Goal: Task Accomplishment & Management: Manage account settings

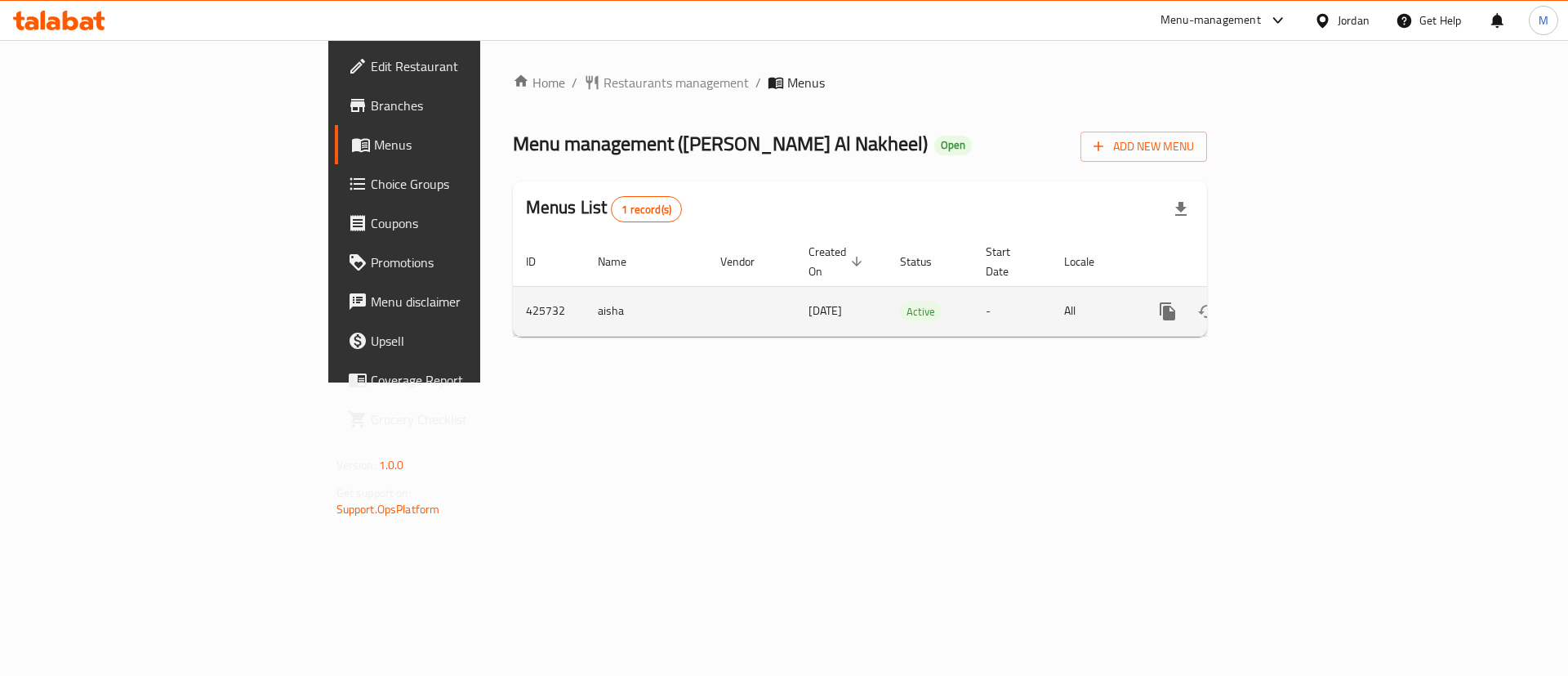
click at [1305, 293] on link "enhanced table" at bounding box center [1285, 311] width 39 height 39
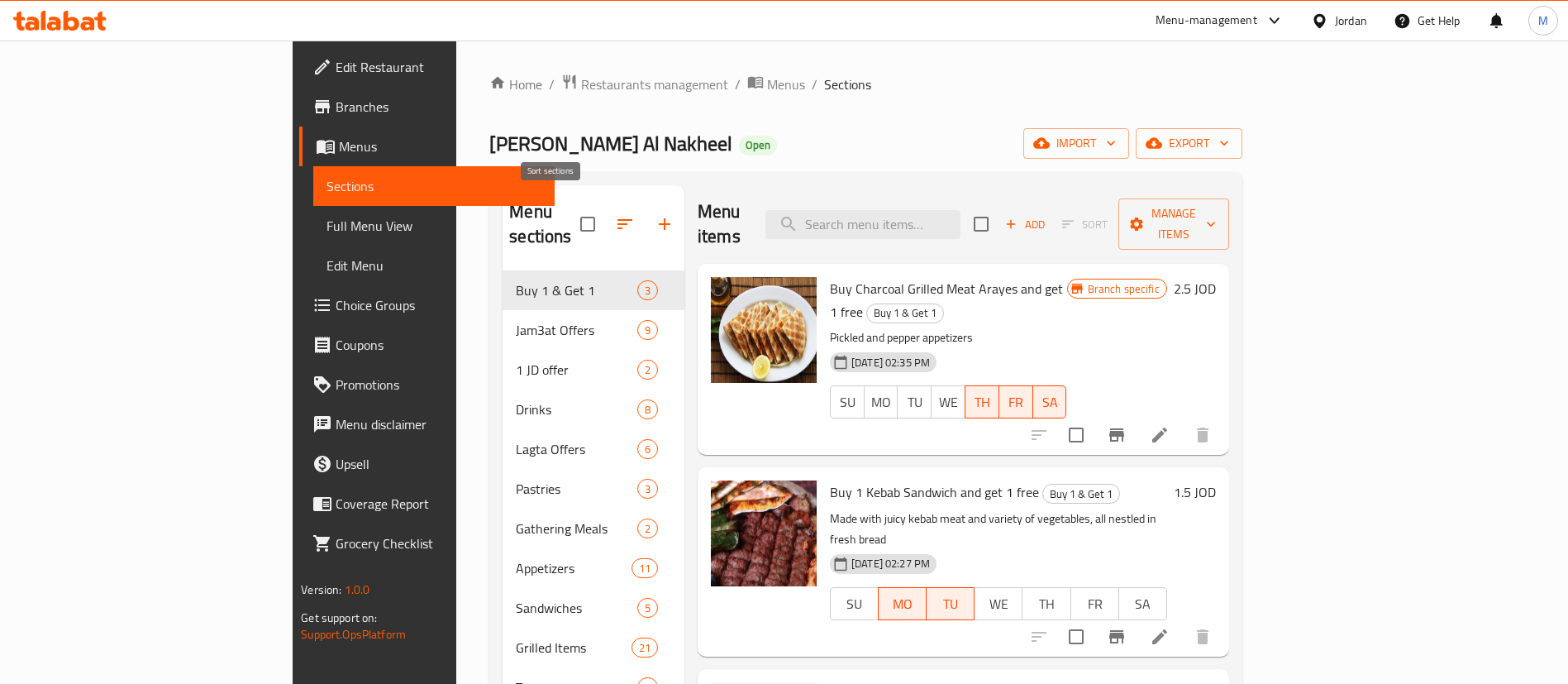
click at [605, 206] on button "button" at bounding box center [625, 224] width 40 height 40
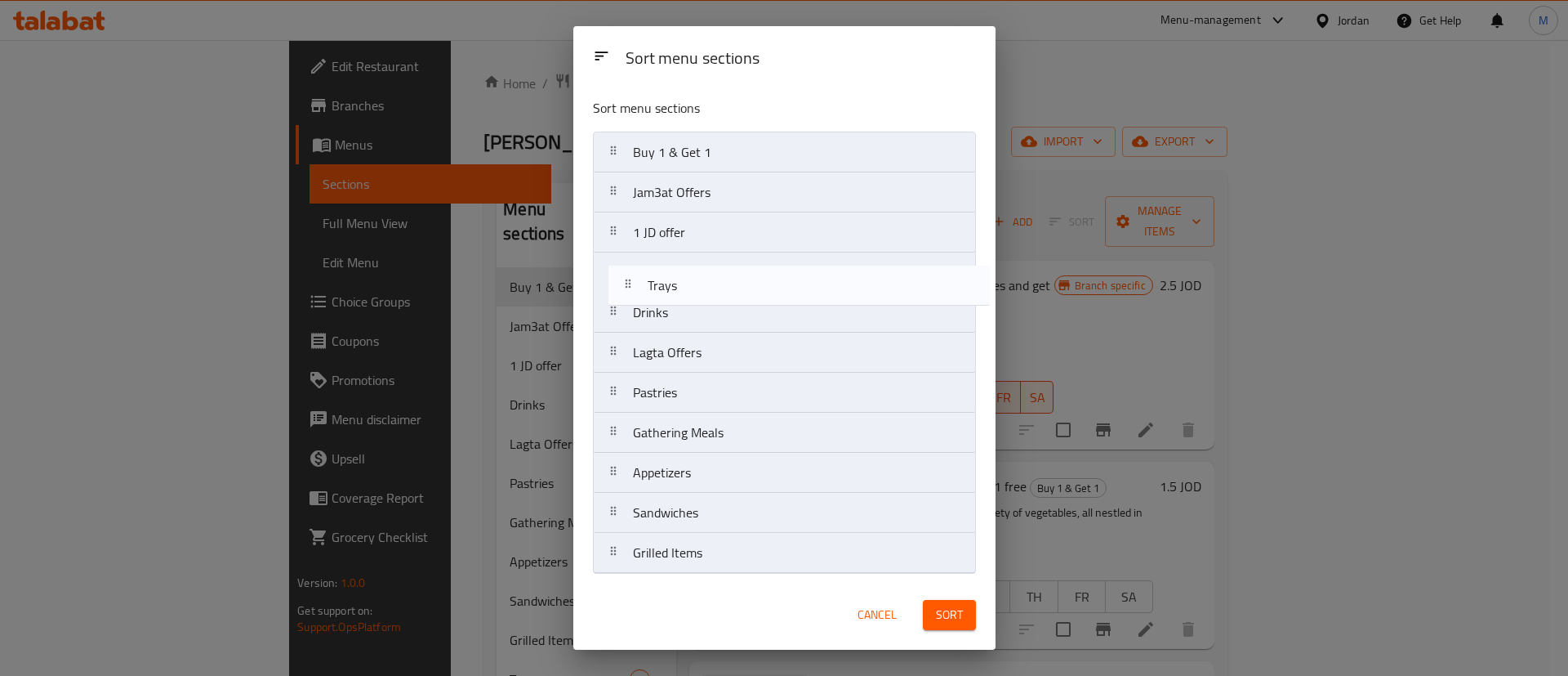
drag, startPoint x: 677, startPoint y: 559, endPoint x: 690, endPoint y: 286, distance: 273.3
click at [690, 286] on nav "Buy 1 & Get 1 Jam3at Offers 1 JD offer Drinks Lagta Offers Pastries Gathering M…" at bounding box center [784, 352] width 383 height 442
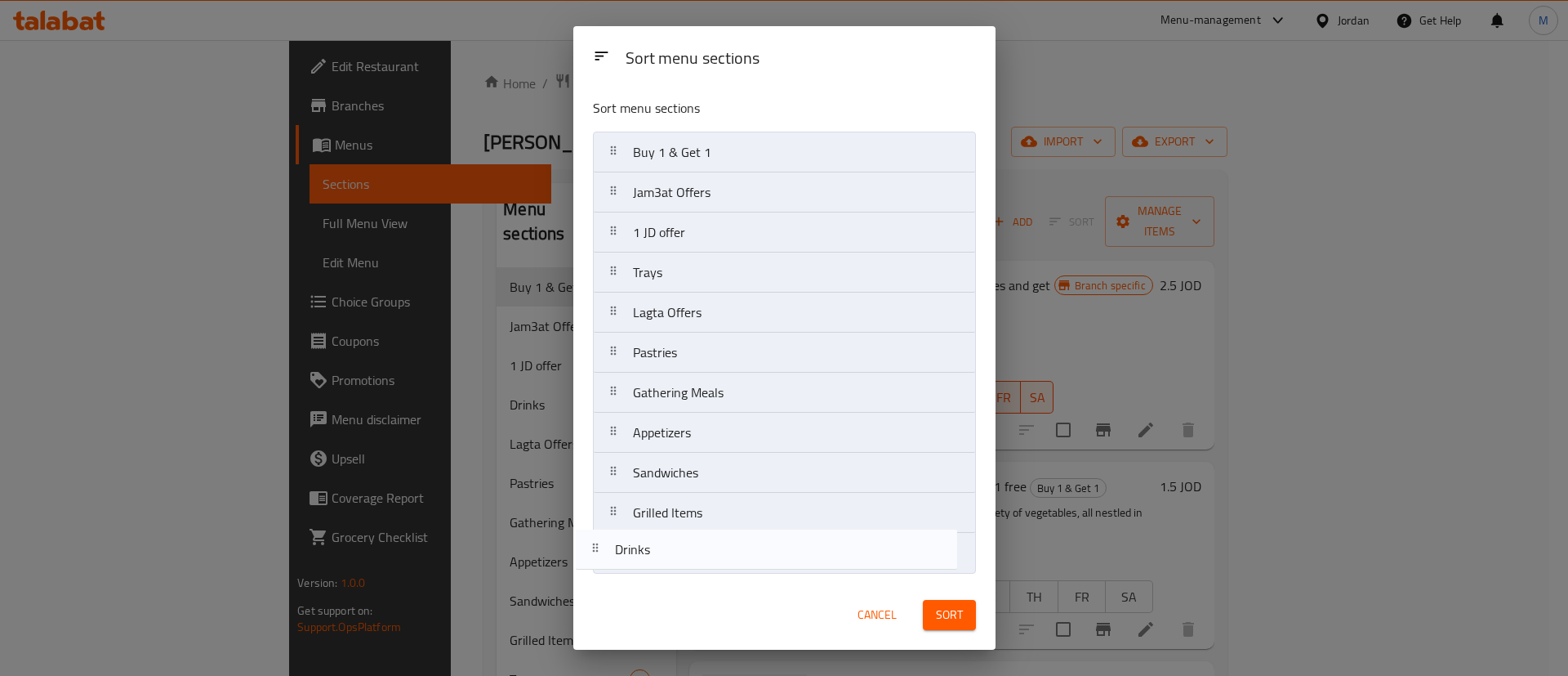
click at [665, 570] on nav "Buy 1 & Get 1 Jam3at Offers 1 JD offer Trays Drinks Lagta Offers Pastries Gathe…" at bounding box center [784, 352] width 383 height 442
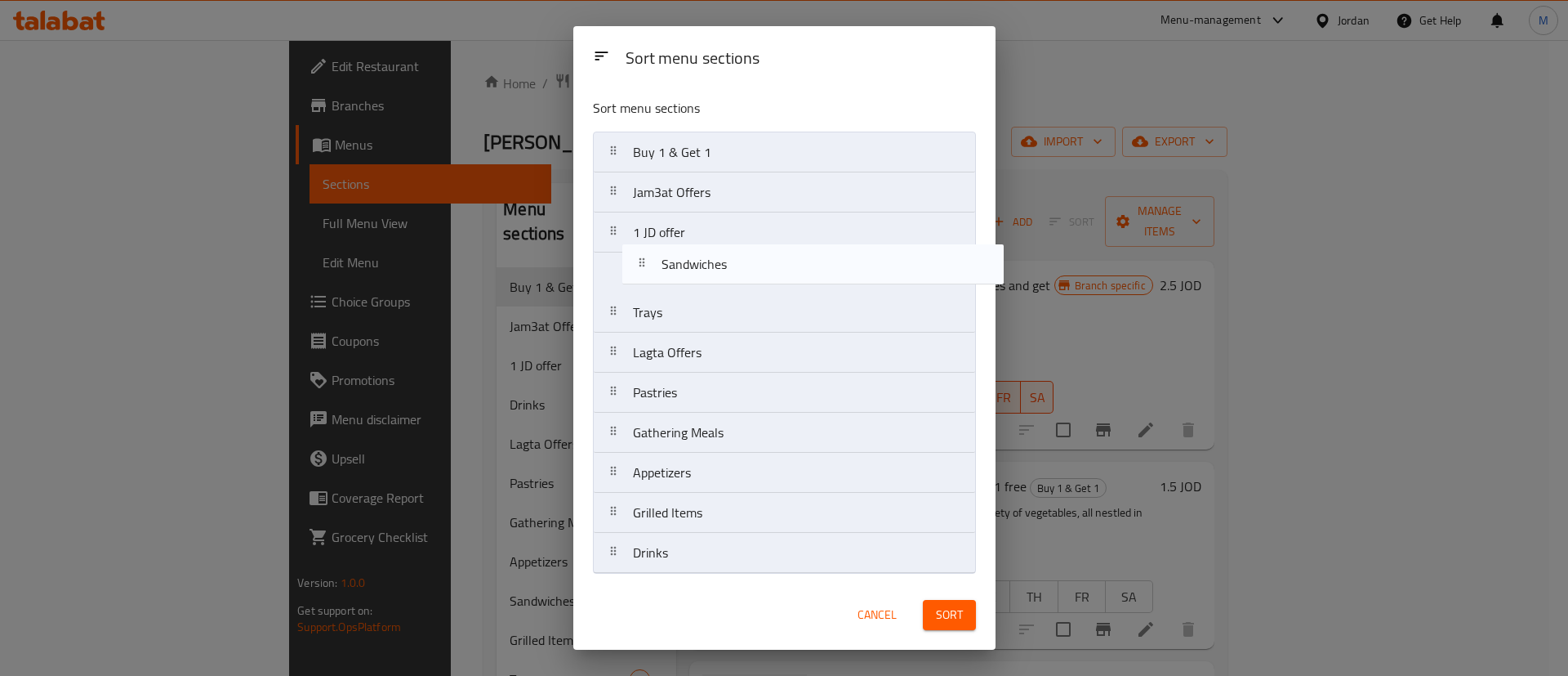
drag, startPoint x: 690, startPoint y: 476, endPoint x: 719, endPoint y: 265, distance: 213.0
click at [719, 265] on nav "Buy 1 & Get 1 Jam3at Offers 1 JD offer Trays Lagta Offers Pastries Gathering Me…" at bounding box center [784, 352] width 383 height 442
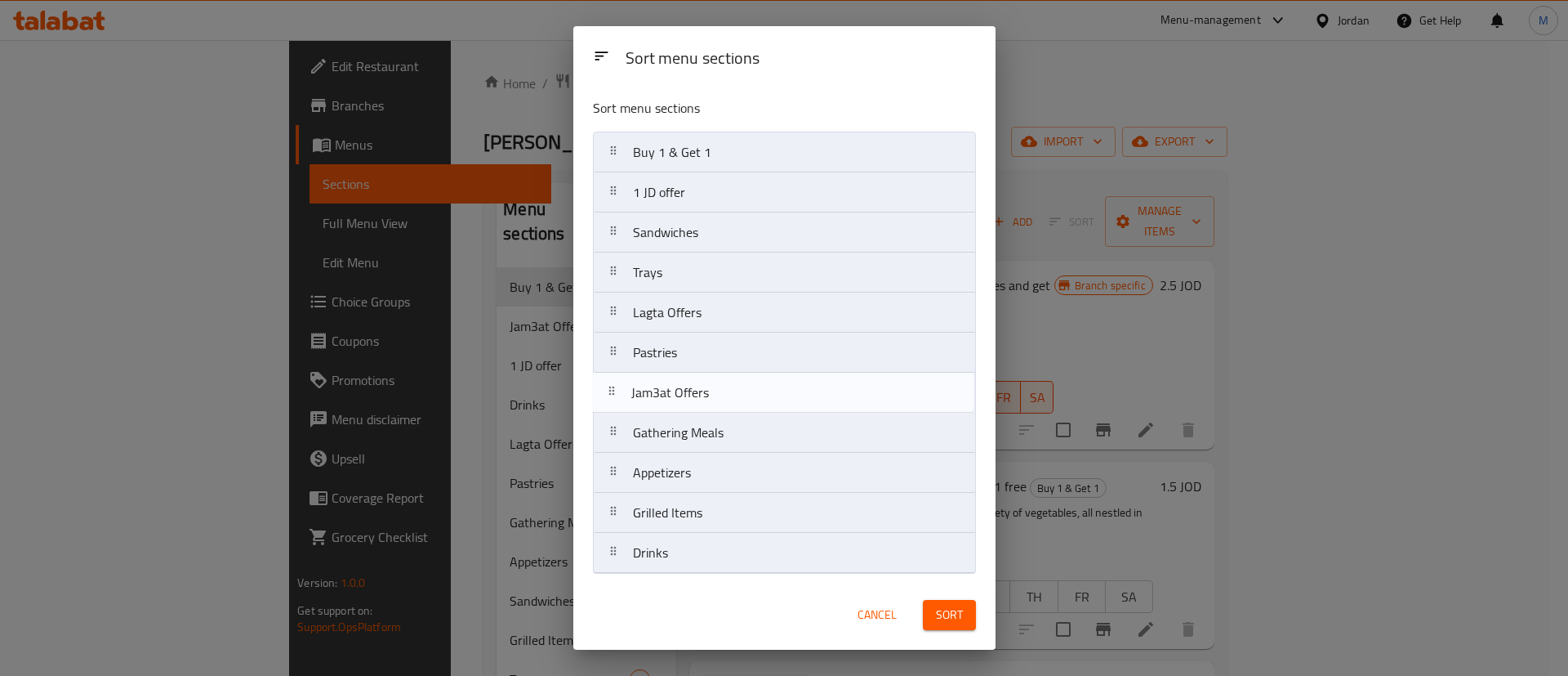
drag, startPoint x: 707, startPoint y: 200, endPoint x: 706, endPoint y: 408, distance: 208.0
click at [706, 408] on nav "Buy 1 & Get 1 Jam3at Offers 1 JD offer Sandwiches Trays Lagta Offers Pastries G…" at bounding box center [784, 352] width 383 height 442
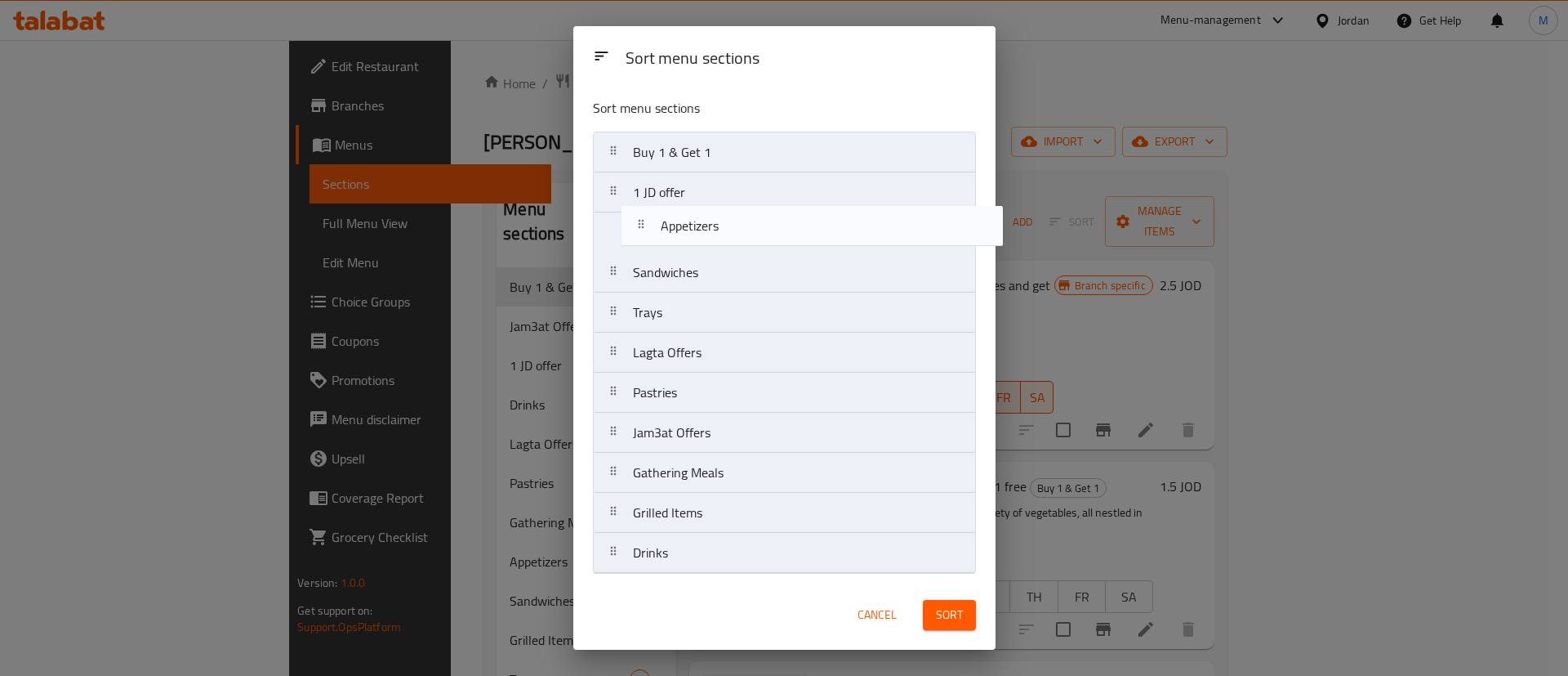
drag, startPoint x: 694, startPoint y: 461, endPoint x: 719, endPoint y: 224, distance: 238.3
click at [719, 224] on nav "Buy 1 & Get 1 1 JD offer Sandwiches Trays Lagta Offers Pastries Jam3at Offers G…" at bounding box center [784, 352] width 383 height 442
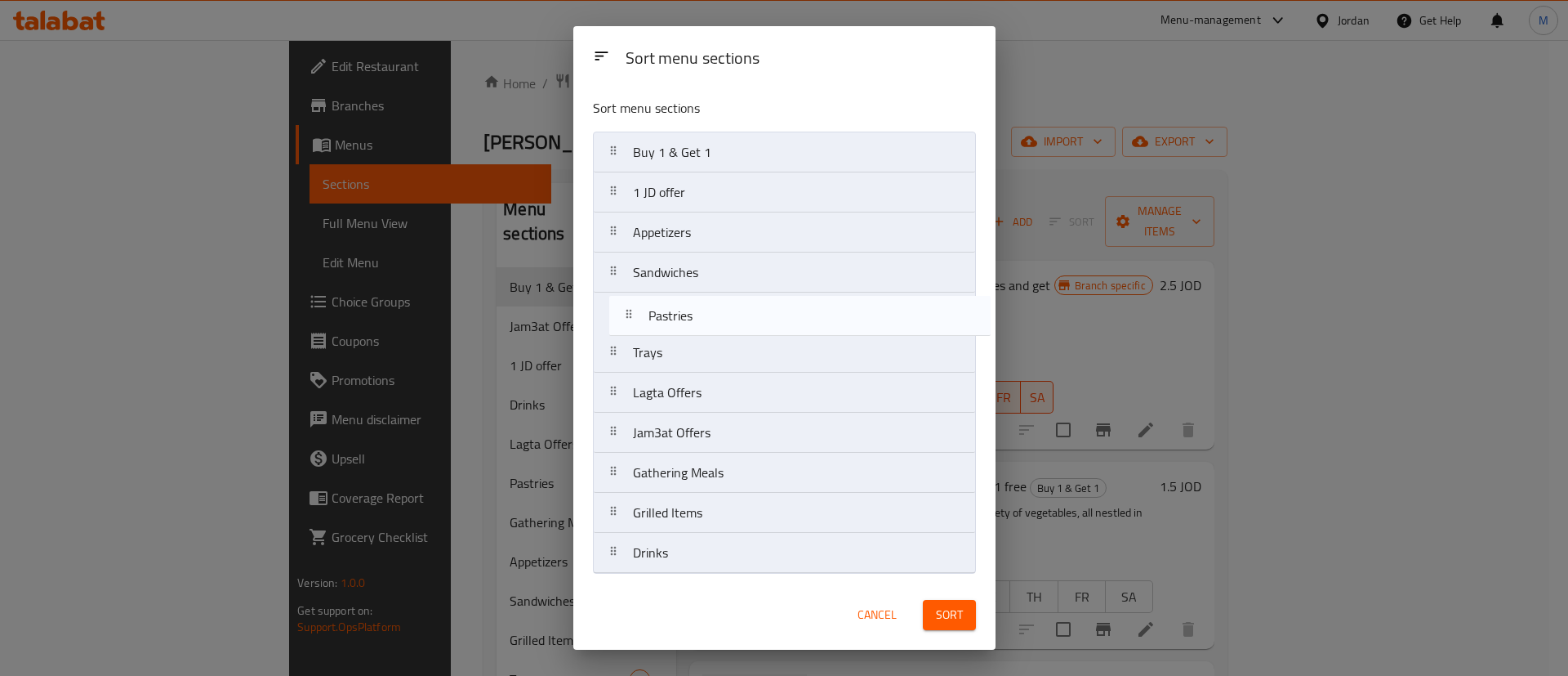
drag, startPoint x: 742, startPoint y: 401, endPoint x: 757, endPoint y: 319, distance: 83.4
click at [757, 319] on nav "Buy 1 & Get 1 1 JD offer Appetizers Sandwiches Trays Lagta Offers Pastries Jam3…" at bounding box center [784, 352] width 383 height 442
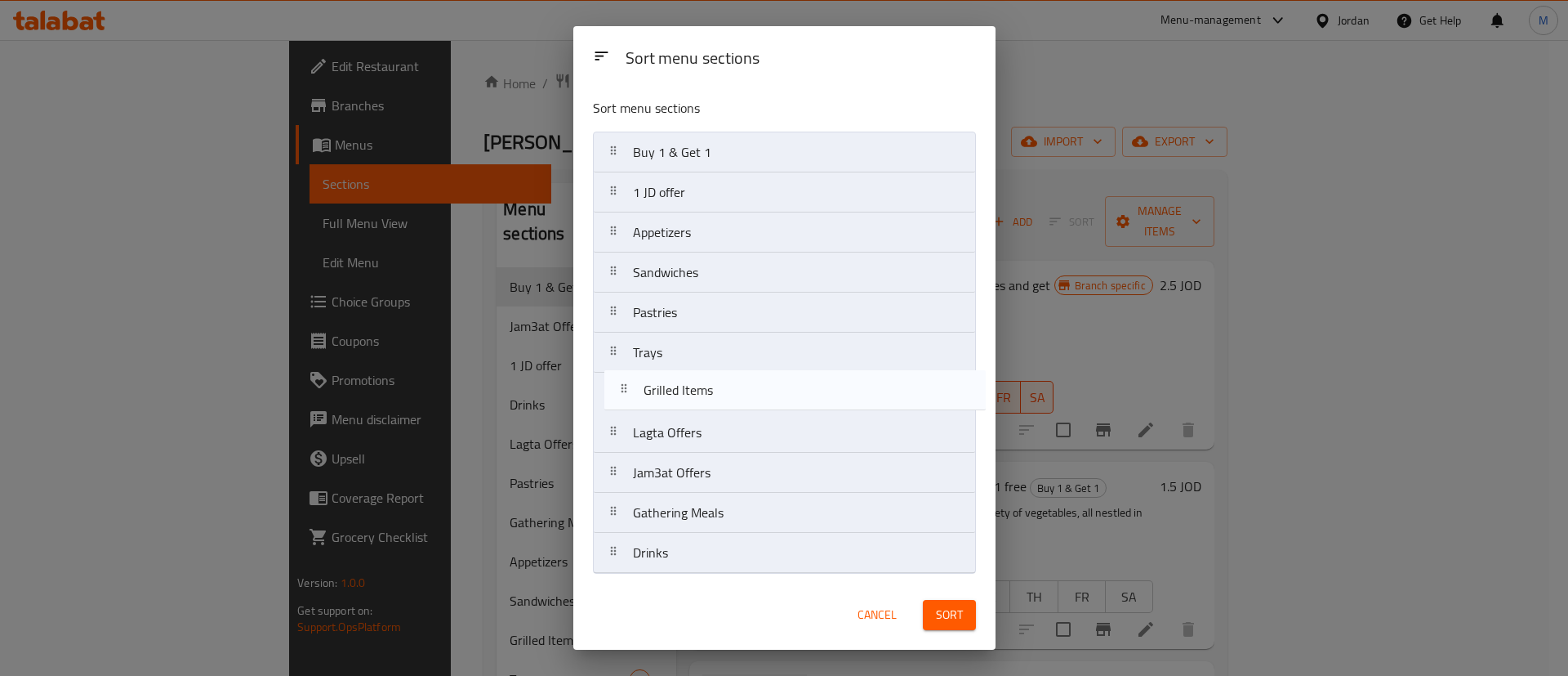
drag, startPoint x: 737, startPoint y: 521, endPoint x: 749, endPoint y: 394, distance: 127.6
click at [749, 394] on nav "Buy 1 & Get 1 1 JD offer Appetizers Sandwiches Pastries Trays Lagta Offers Jam3…" at bounding box center [784, 352] width 383 height 442
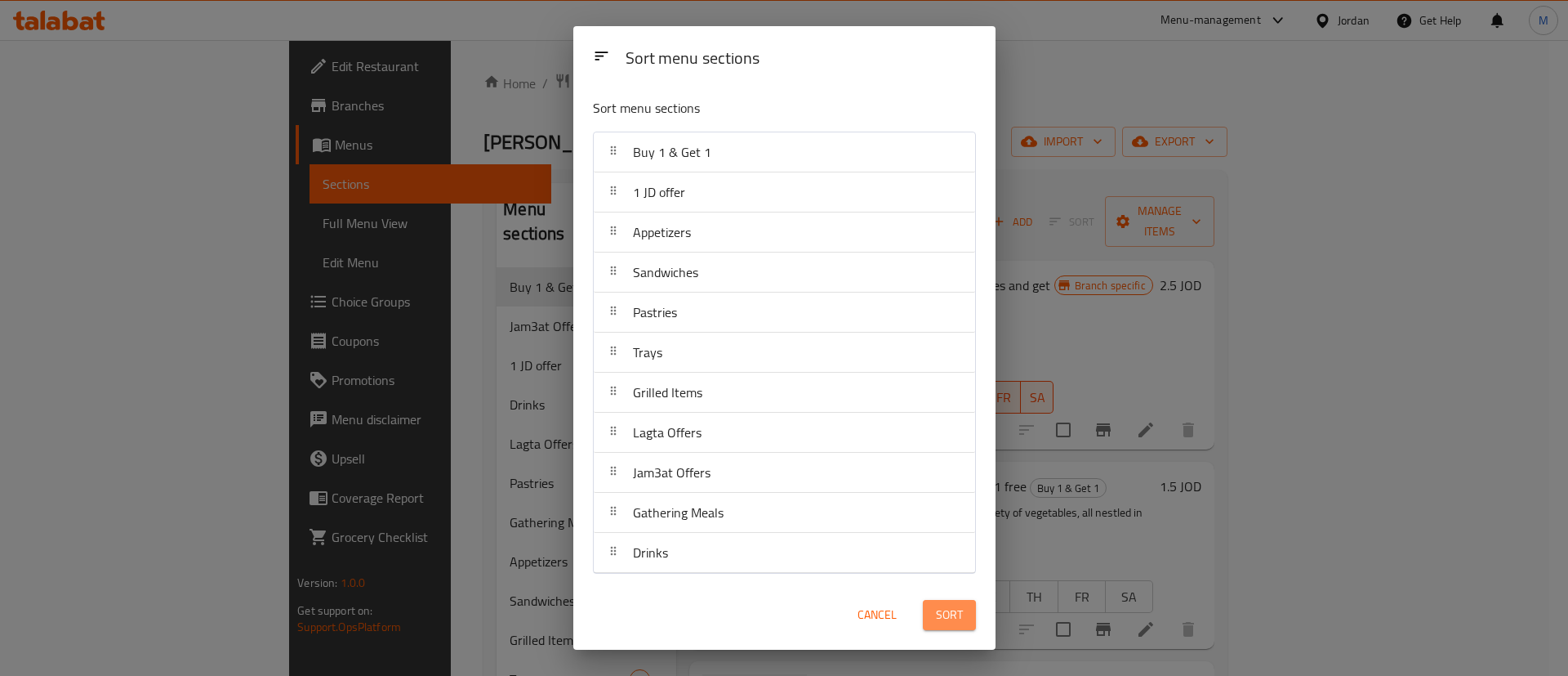
click at [951, 611] on span "Sort" at bounding box center [949, 615] width 27 height 21
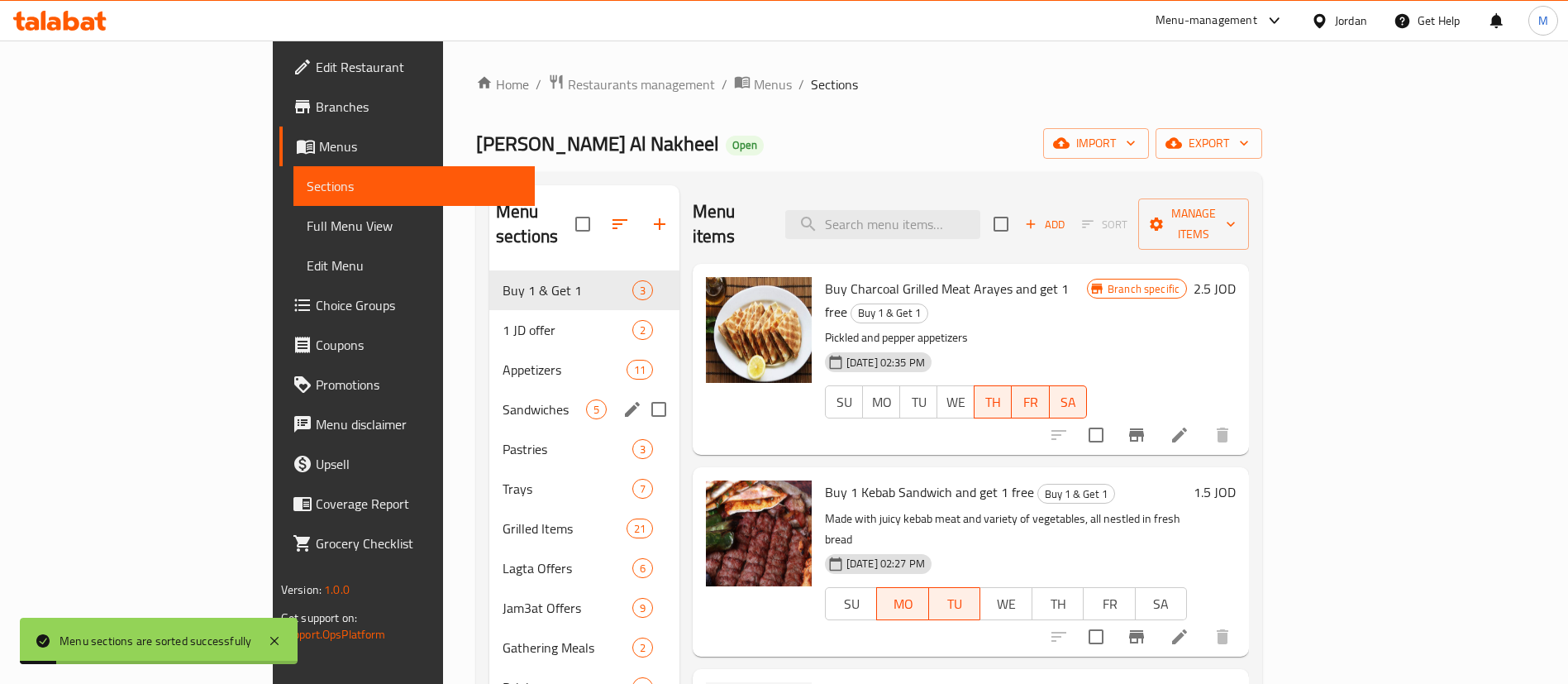
click at [503, 400] on span "Sandwiches" at bounding box center [544, 409] width 83 height 20
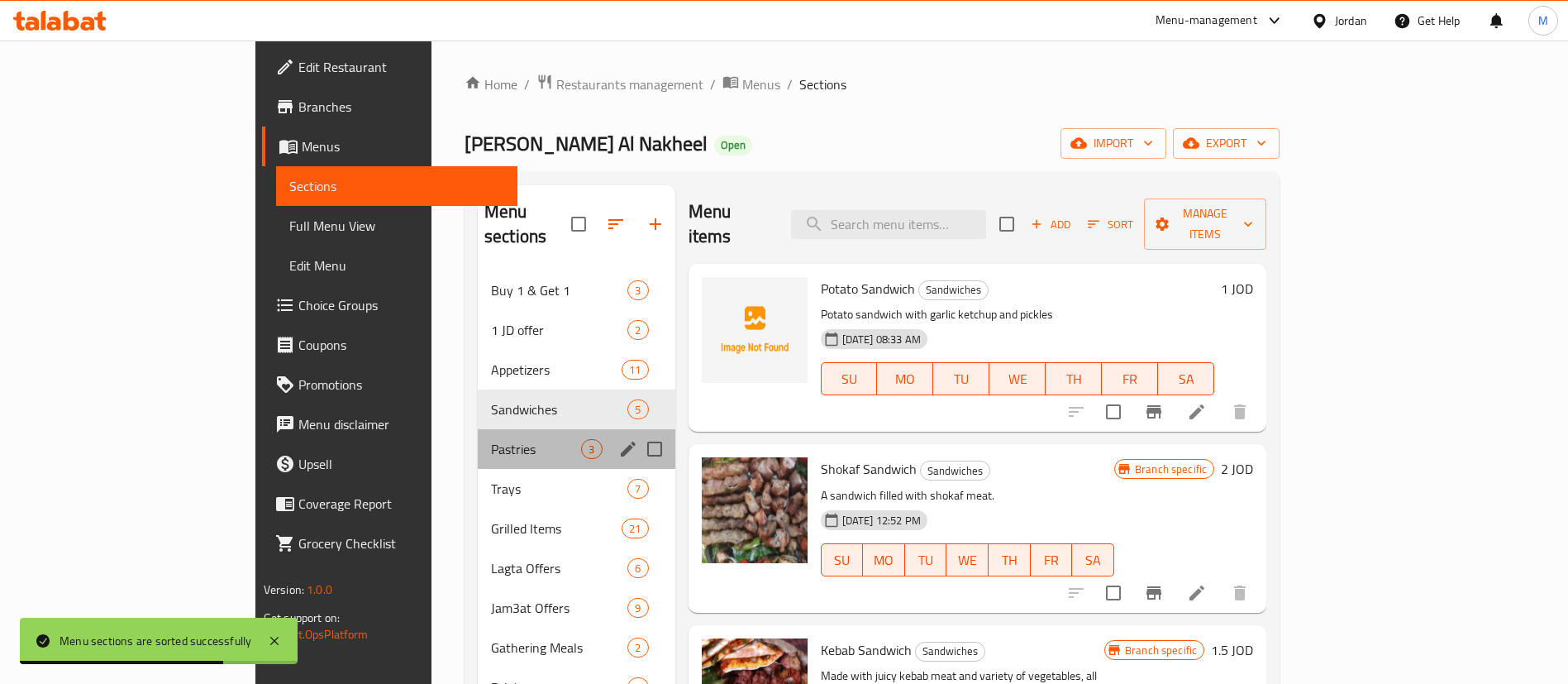
click at [491, 439] on span "Pastries" at bounding box center [536, 449] width 90 height 20
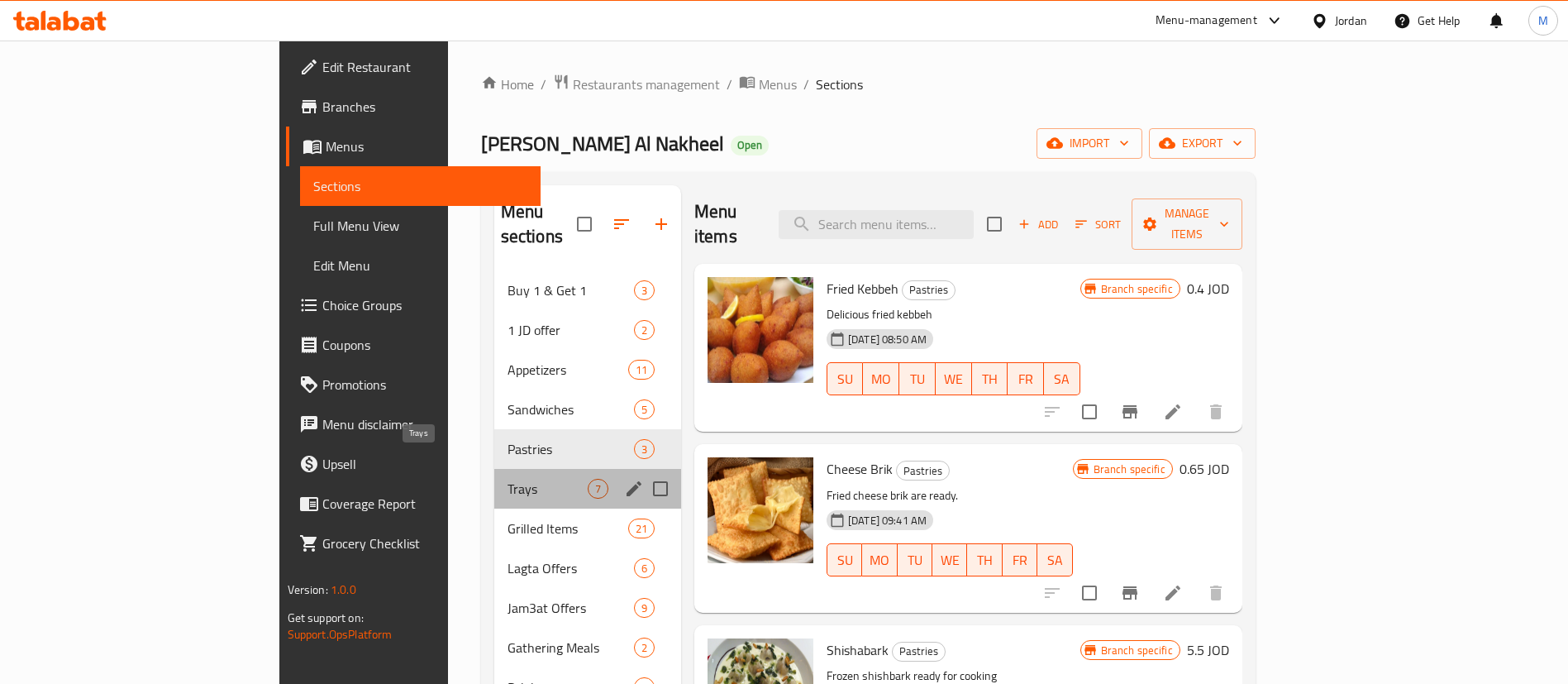
click at [507, 479] on span "Trays" at bounding box center [547, 488] width 80 height 20
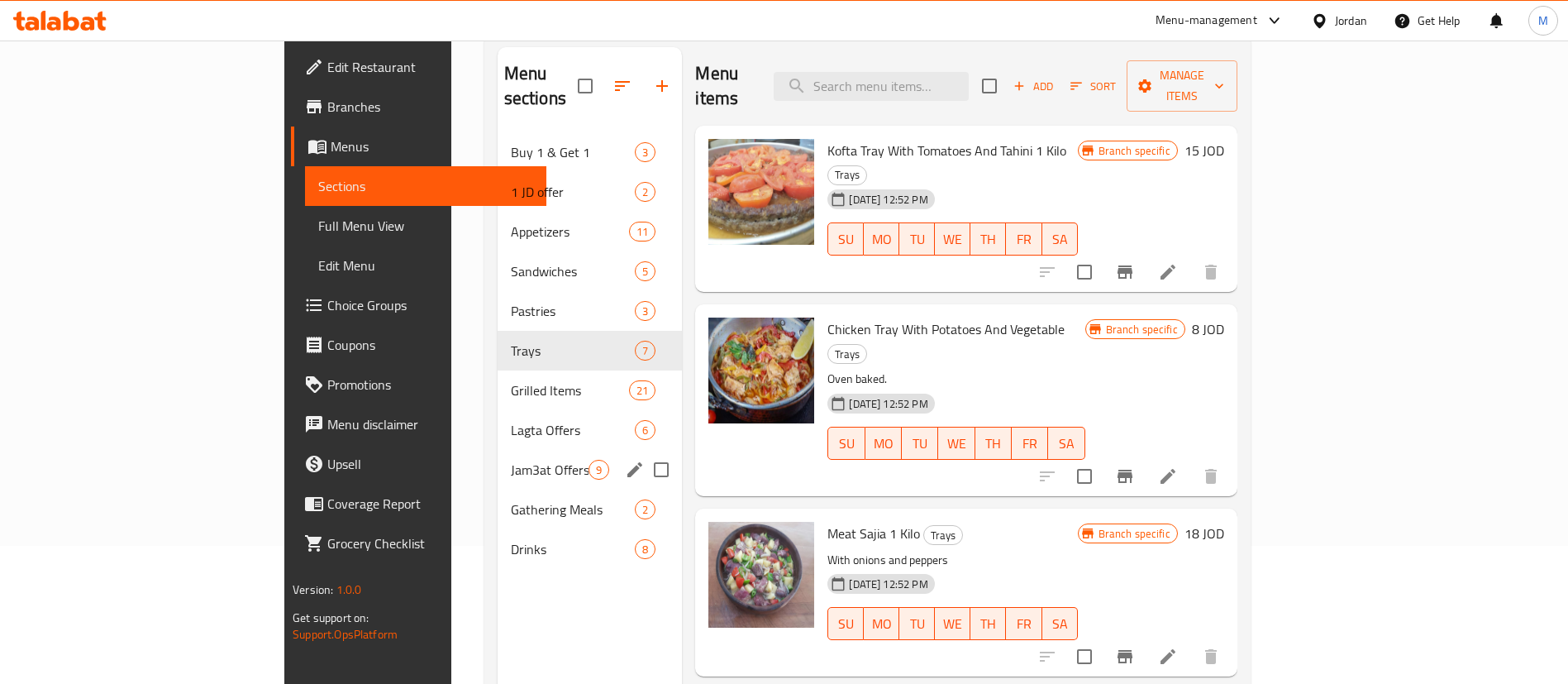
scroll to position [139, 0]
click at [511, 539] on span "Drinks" at bounding box center [550, 548] width 78 height 20
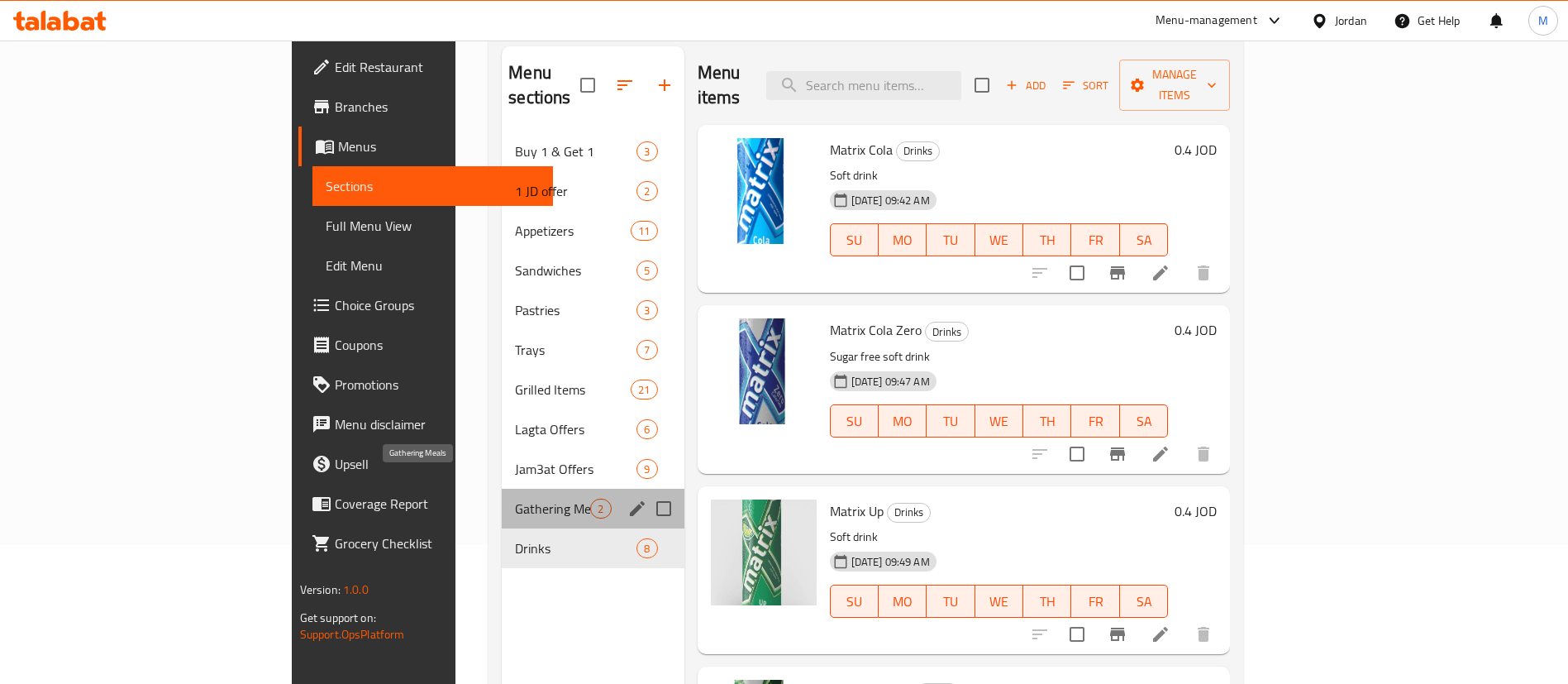
click at [515, 499] on span "Gathering Meals" at bounding box center [553, 508] width 76 height 20
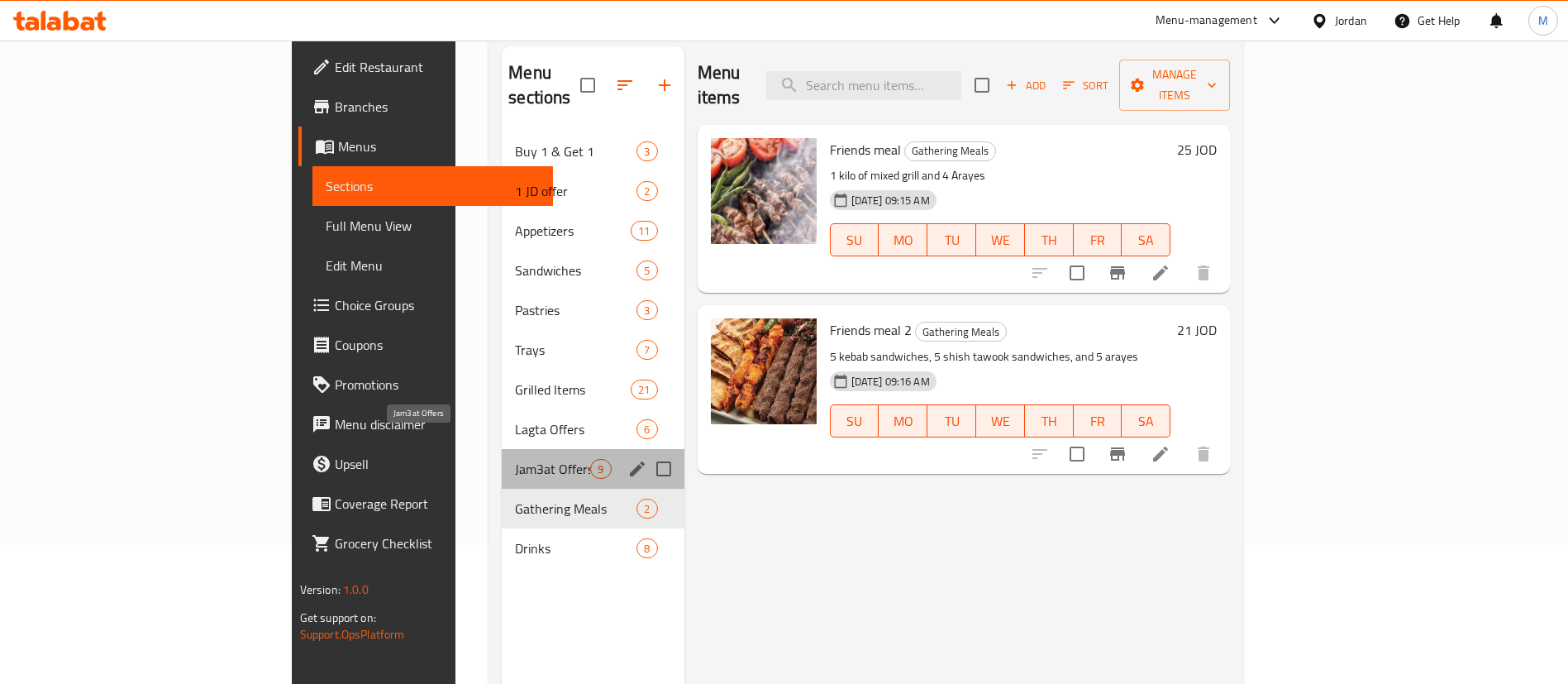
click at [515, 459] on span "Jam3at Offers" at bounding box center [553, 469] width 76 height 20
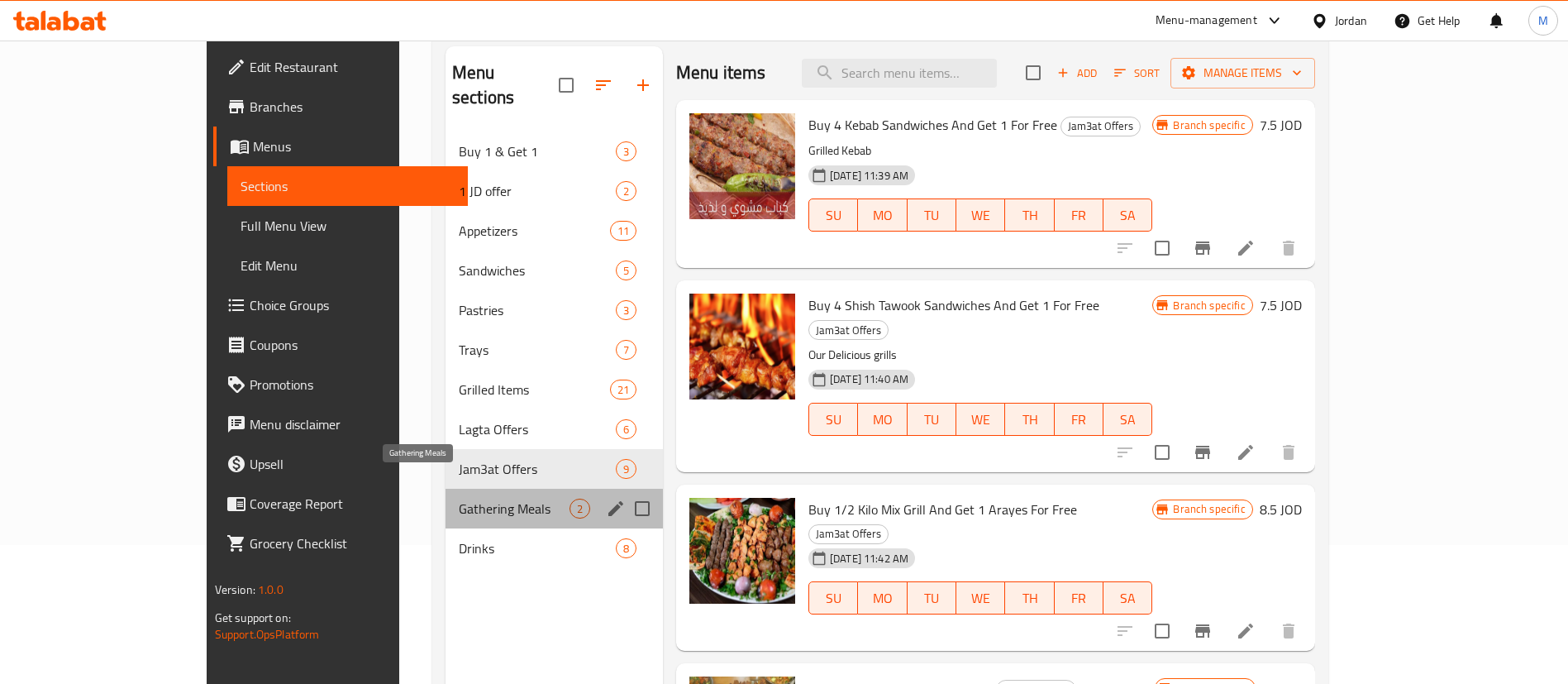
click at [459, 499] on span "Gathering Meals" at bounding box center [514, 508] width 111 height 20
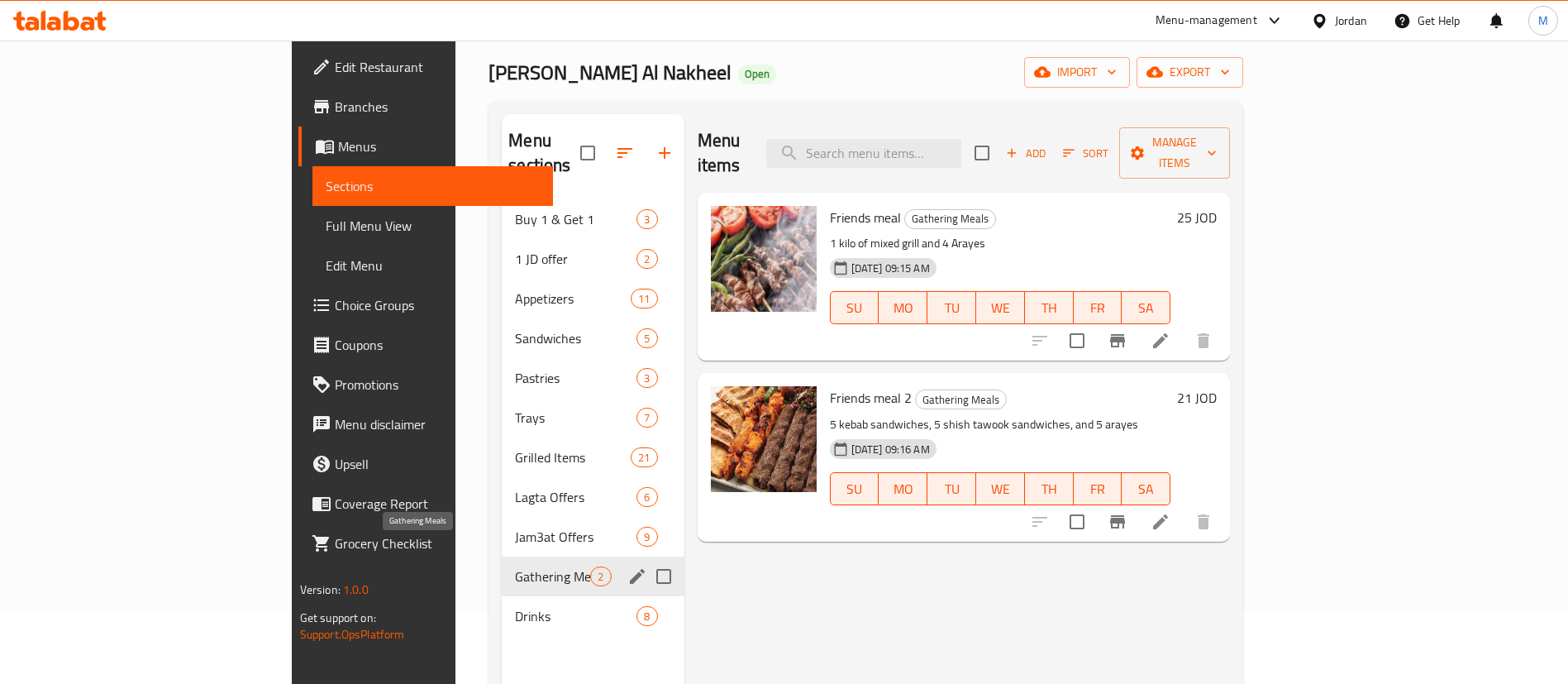
scroll to position [62, 0]
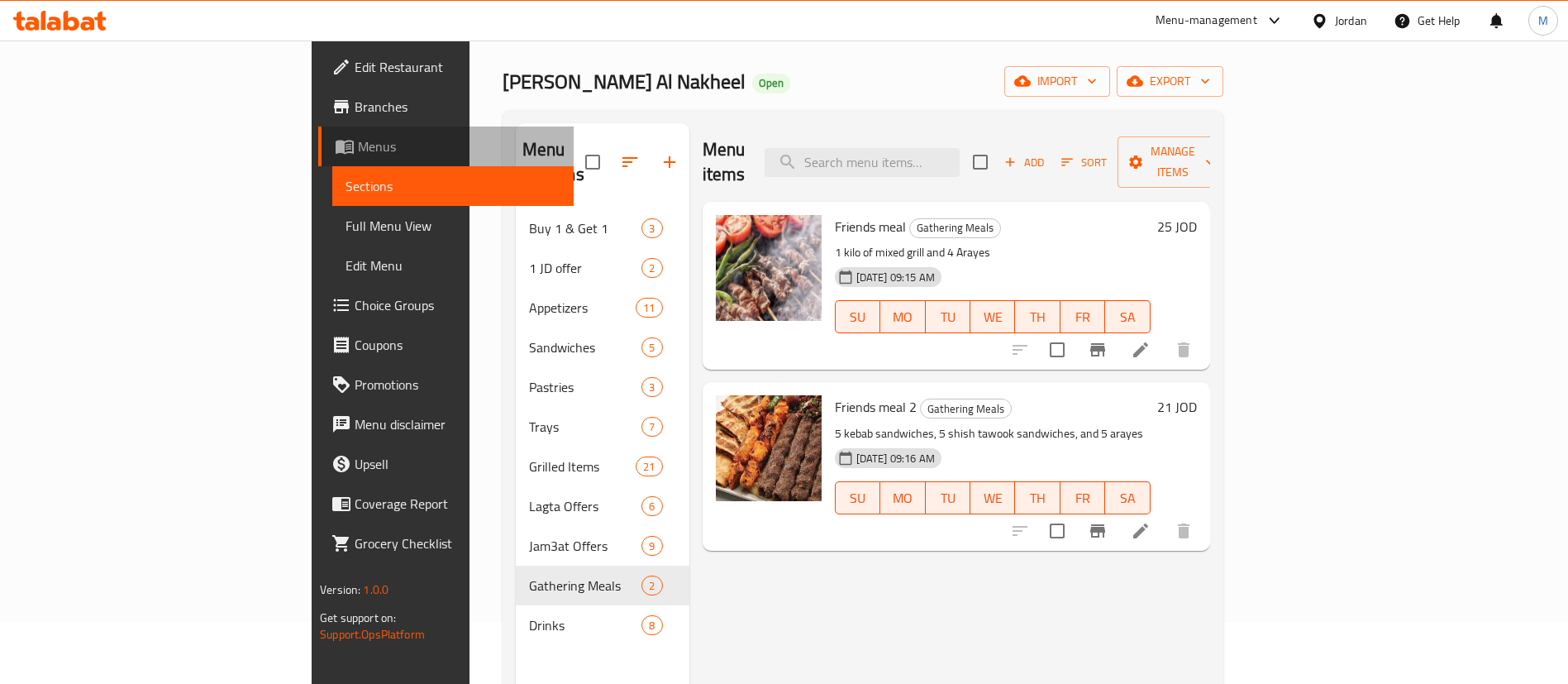
click at [358, 141] on span "Menus" at bounding box center [459, 145] width 202 height 20
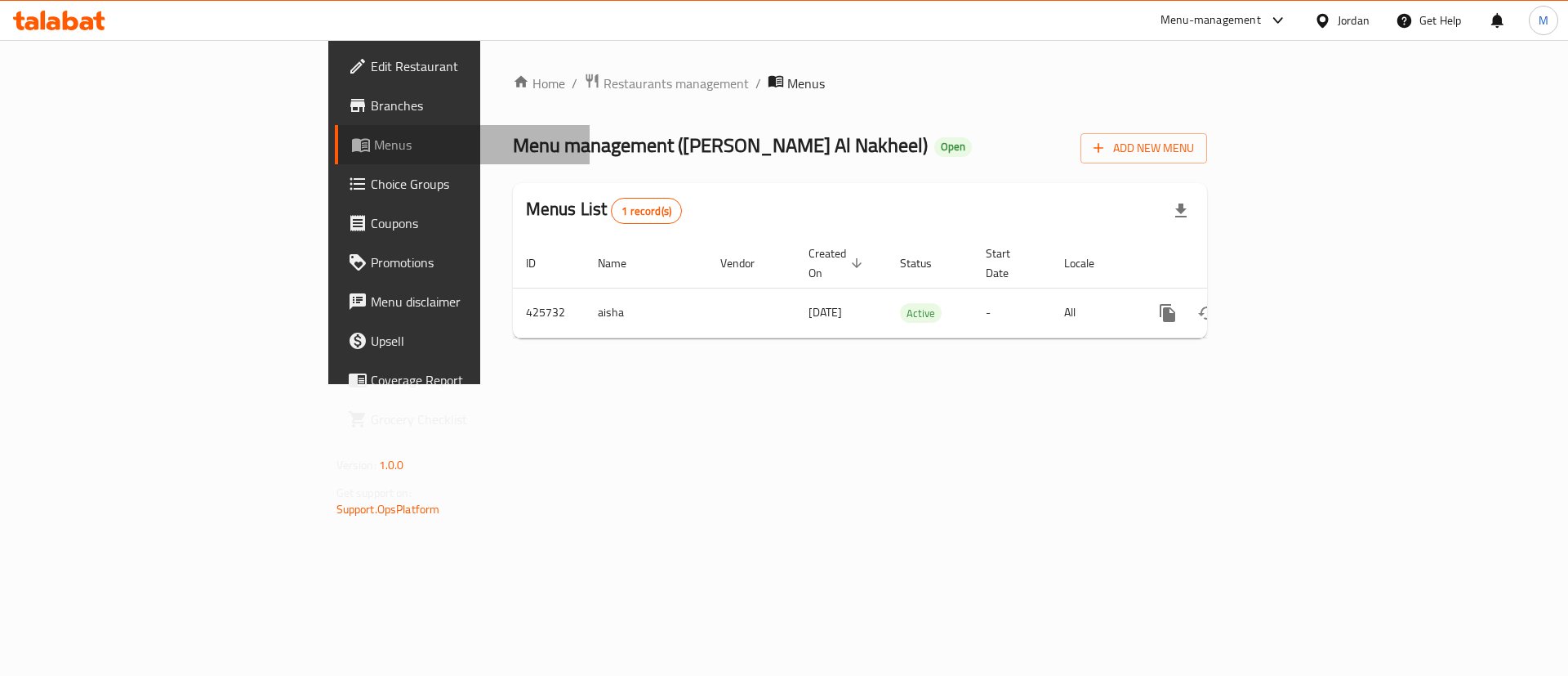
click at [374, 139] on span "Menus" at bounding box center [476, 144] width 203 height 20
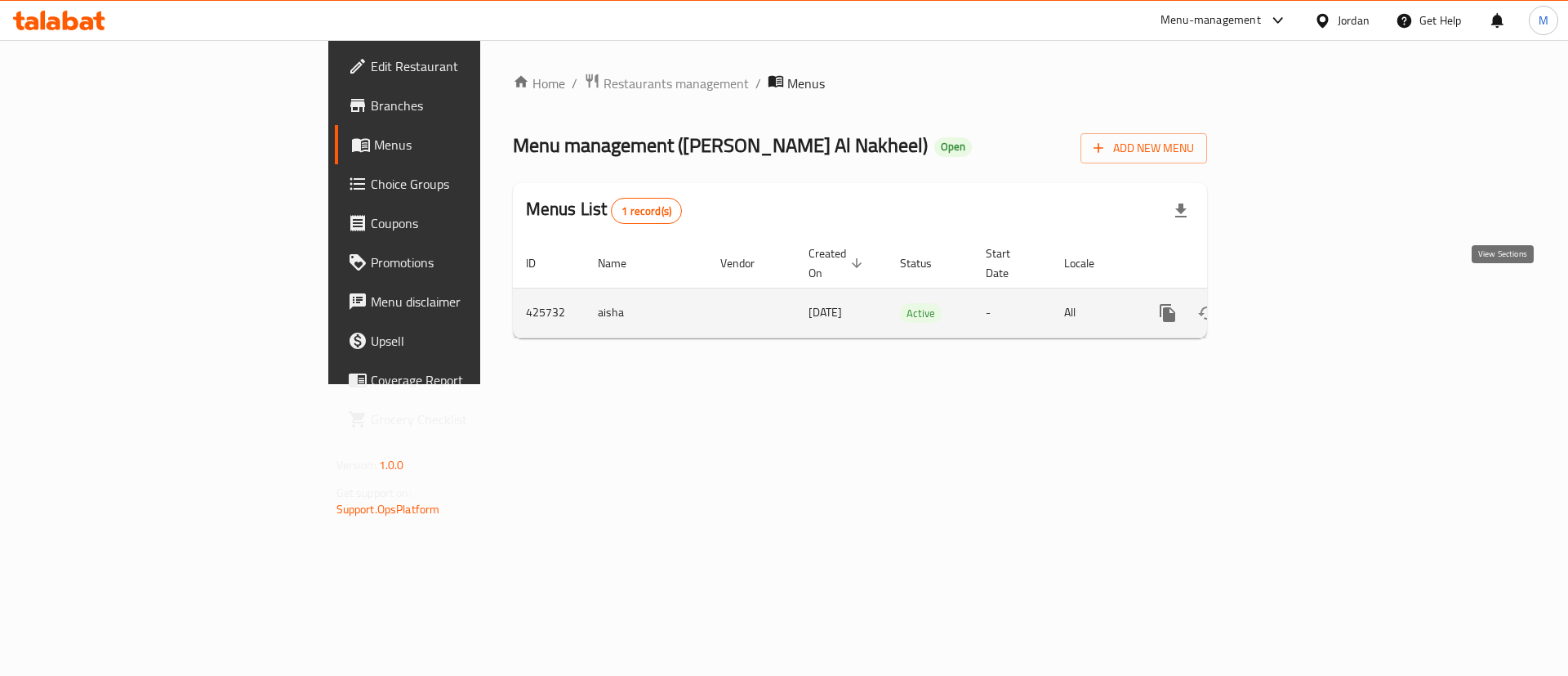
click at [1295, 303] on icon "enhanced table" at bounding box center [1285, 313] width 20 height 20
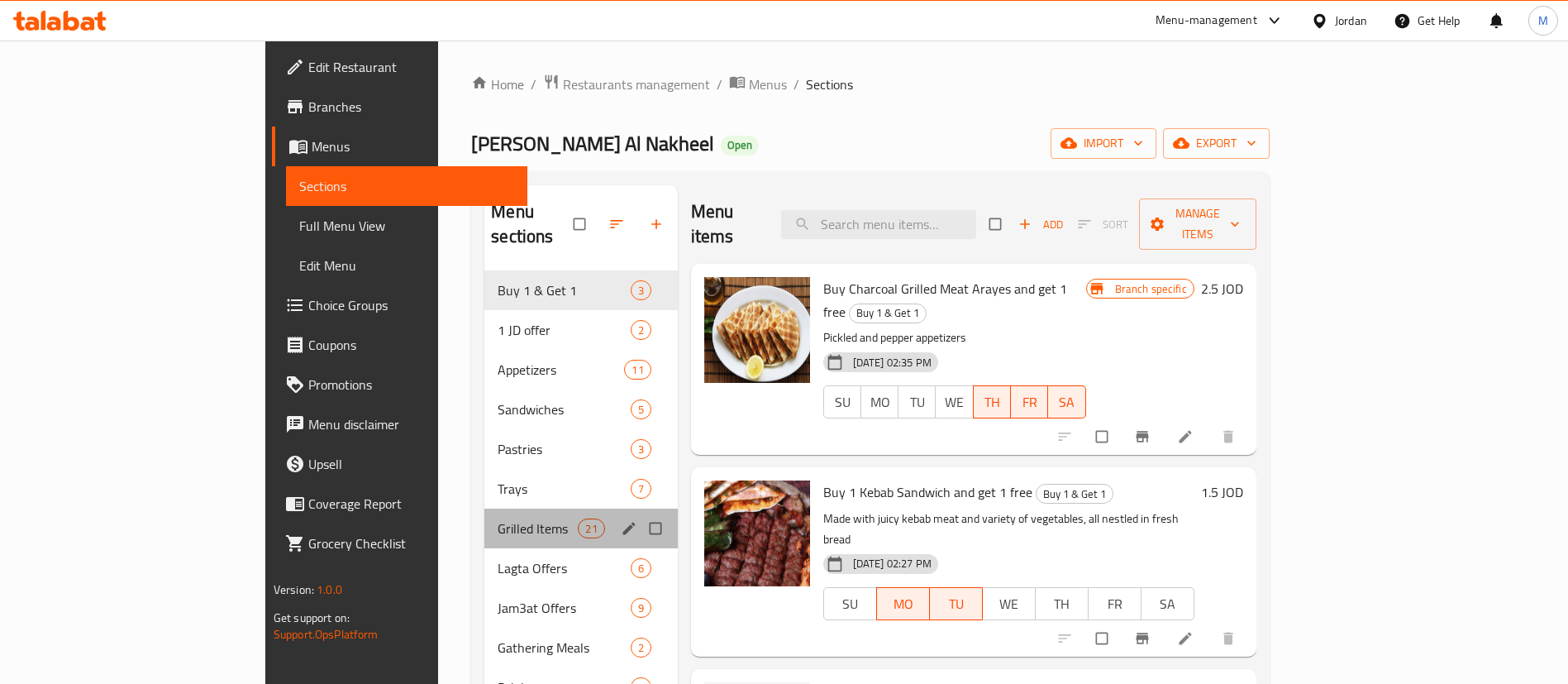
click at [485, 508] on div "Grilled Items 21" at bounding box center [581, 528] width 193 height 40
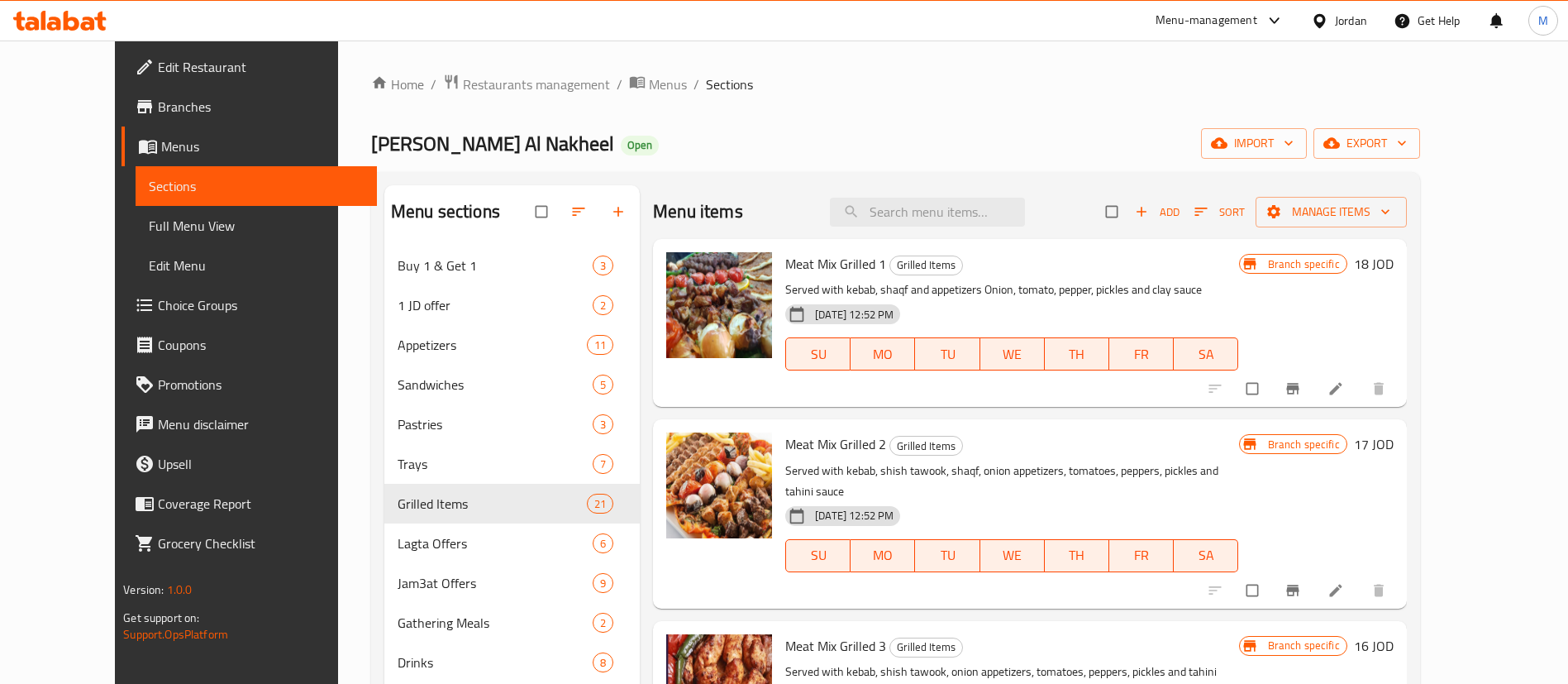
click at [1133, 106] on div "Home / Restaurants management / Menus / Sections Mashawi Zahrat Al Nakheel Open…" at bounding box center [895, 478] width 1049 height 809
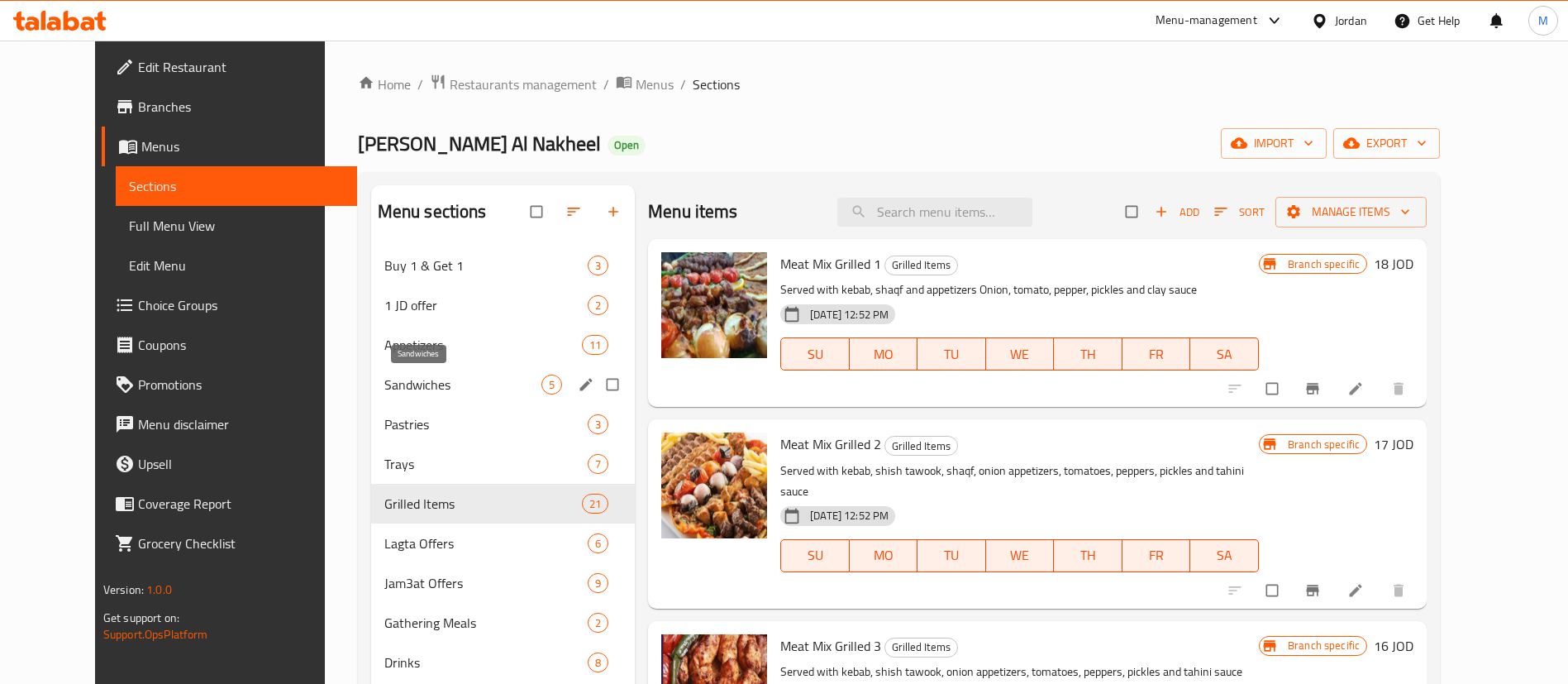
click at [384, 381] on span "Sandwiches" at bounding box center [463, 384] width 157 height 20
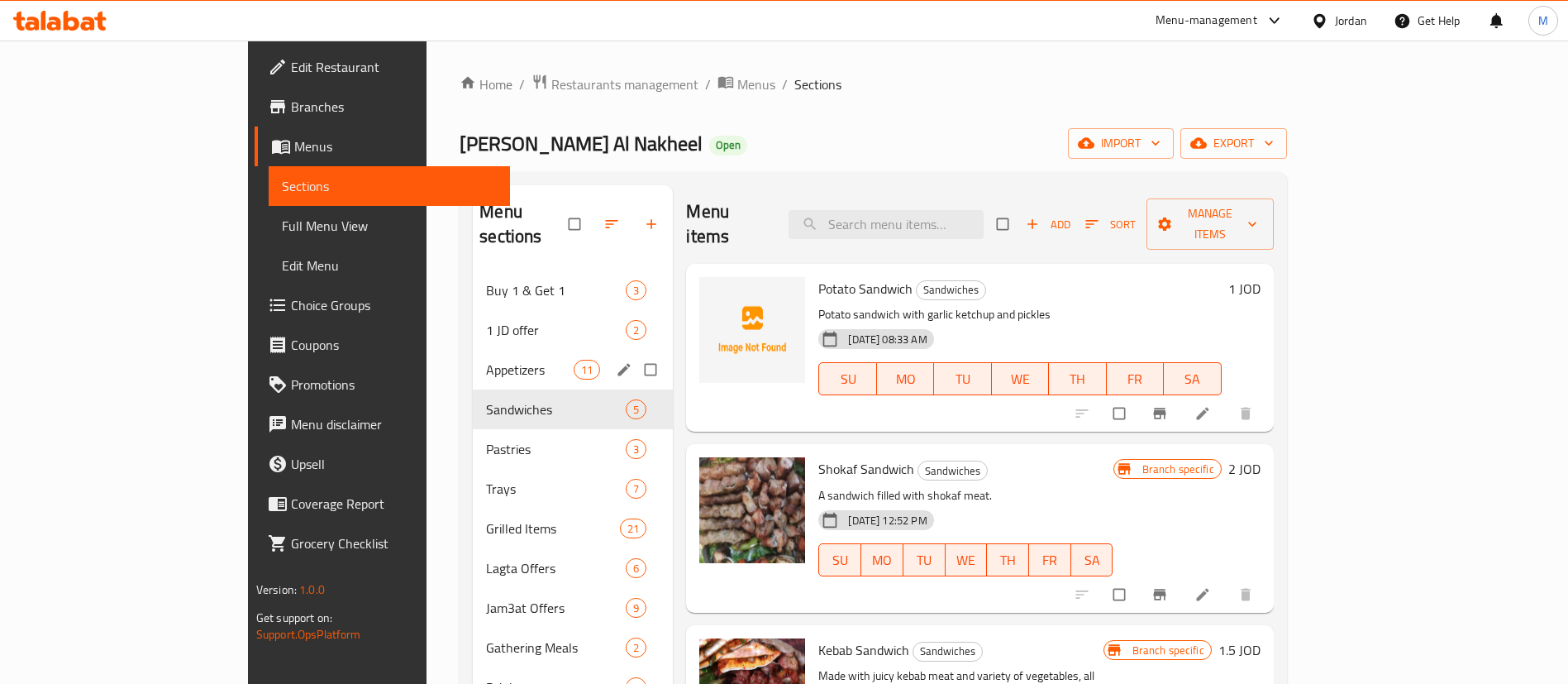
click at [473, 350] on div "Appetizers 11" at bounding box center [573, 369] width 200 height 40
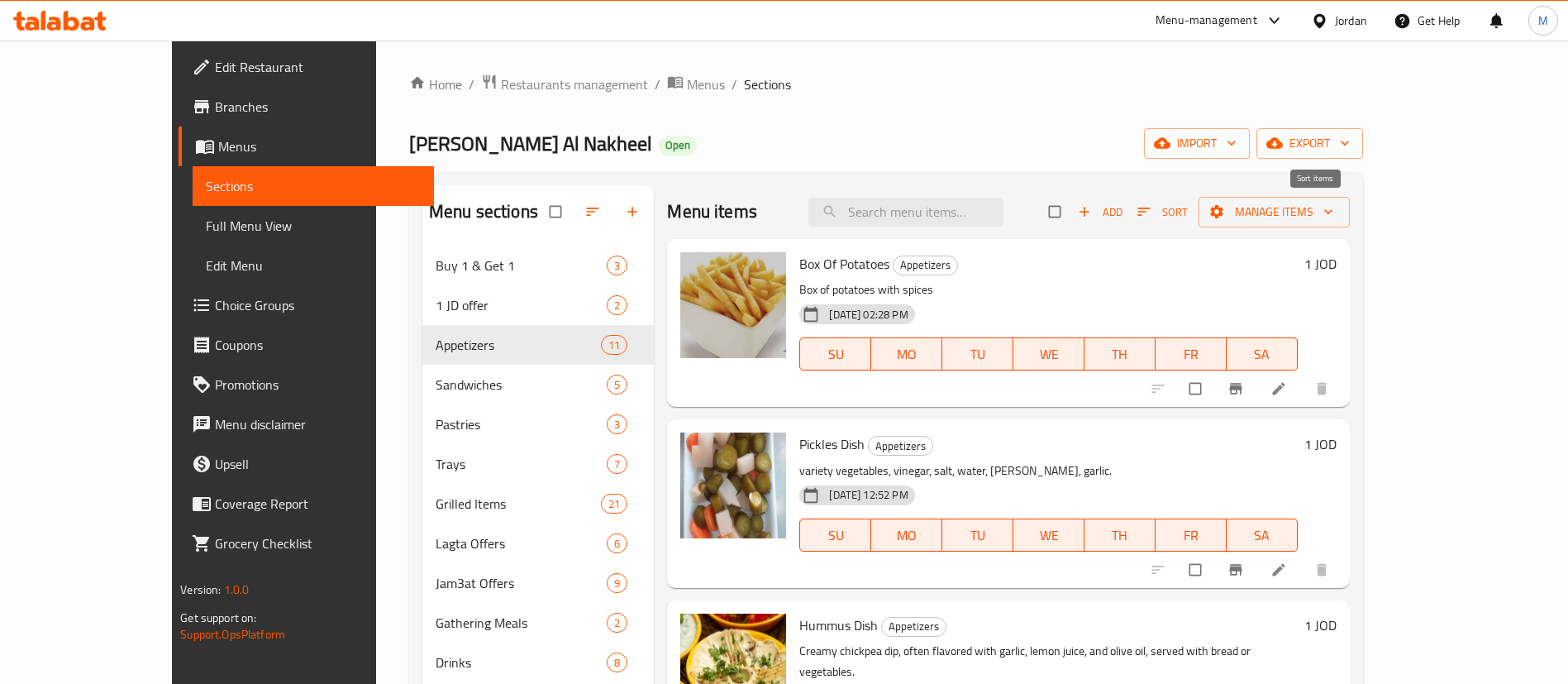
click at [1152, 211] on icon "button" at bounding box center [1144, 212] width 17 height 17
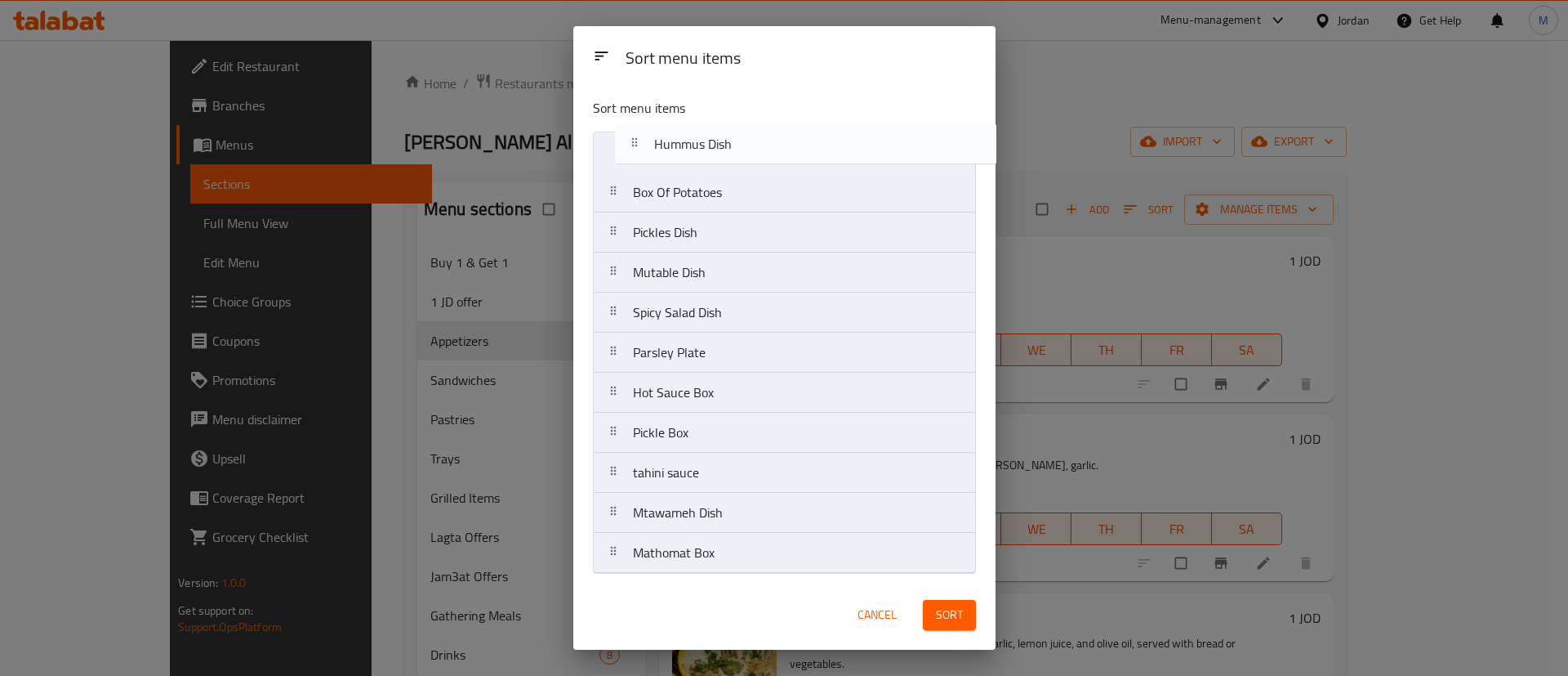
drag, startPoint x: 735, startPoint y: 240, endPoint x: 758, endPoint y: 146, distance: 96.8
click at [758, 146] on nav "Box Of Potatoes Pickles Dish Hummus Dish Mutable Dish Spicy Salad Dish Parsley …" at bounding box center [784, 352] width 383 height 442
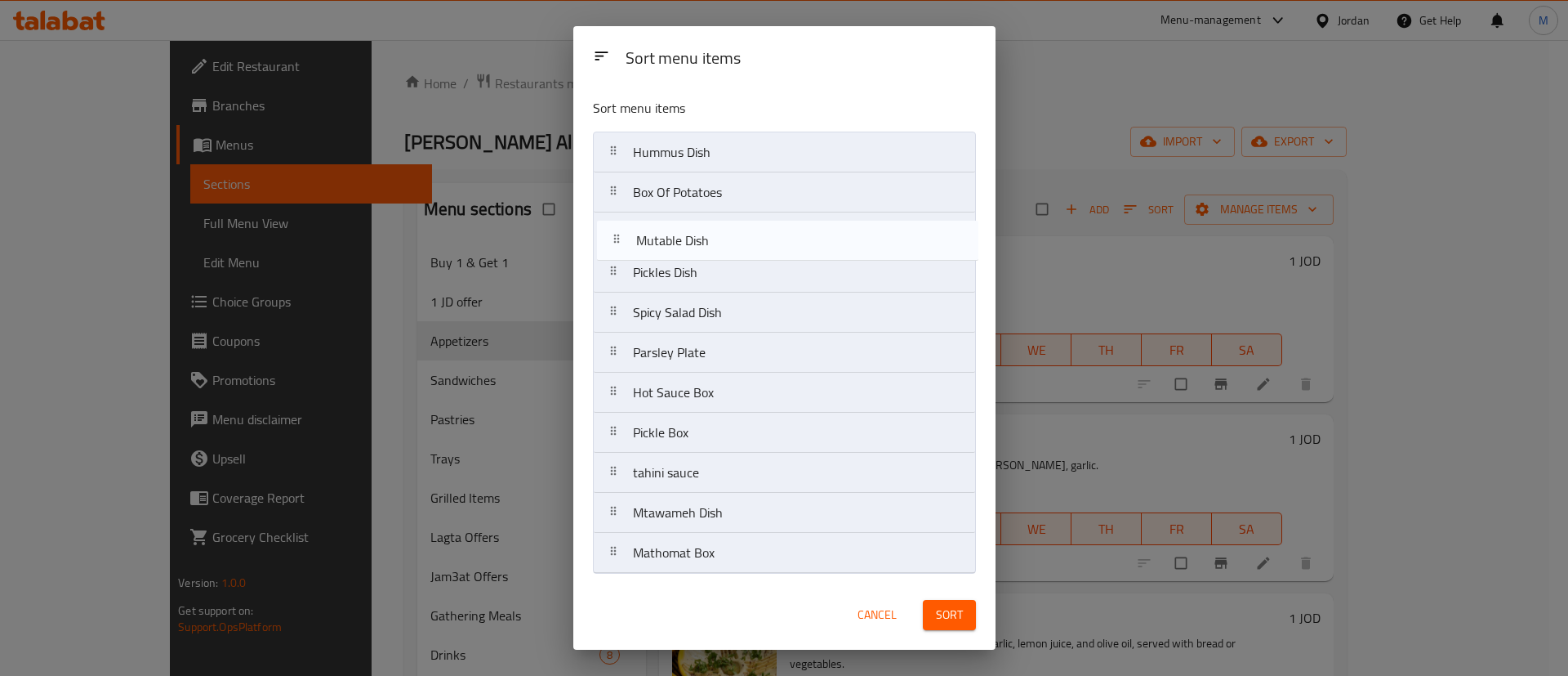
drag, startPoint x: 724, startPoint y: 274, endPoint x: 731, endPoint y: 218, distance: 56.4
click at [730, 219] on nav "Hummus Dish Box Of Potatoes Pickles Dish Mutable Dish Spicy Salad Dish Parsley …" at bounding box center [784, 352] width 383 height 442
drag, startPoint x: 735, startPoint y: 195, endPoint x: 715, endPoint y: 283, distance: 90.2
click at [715, 283] on nav "Hummus Dish Box Of Potatoes Mutable Dish Pickles Dish Spicy Salad Dish Parsley …" at bounding box center [784, 352] width 383 height 442
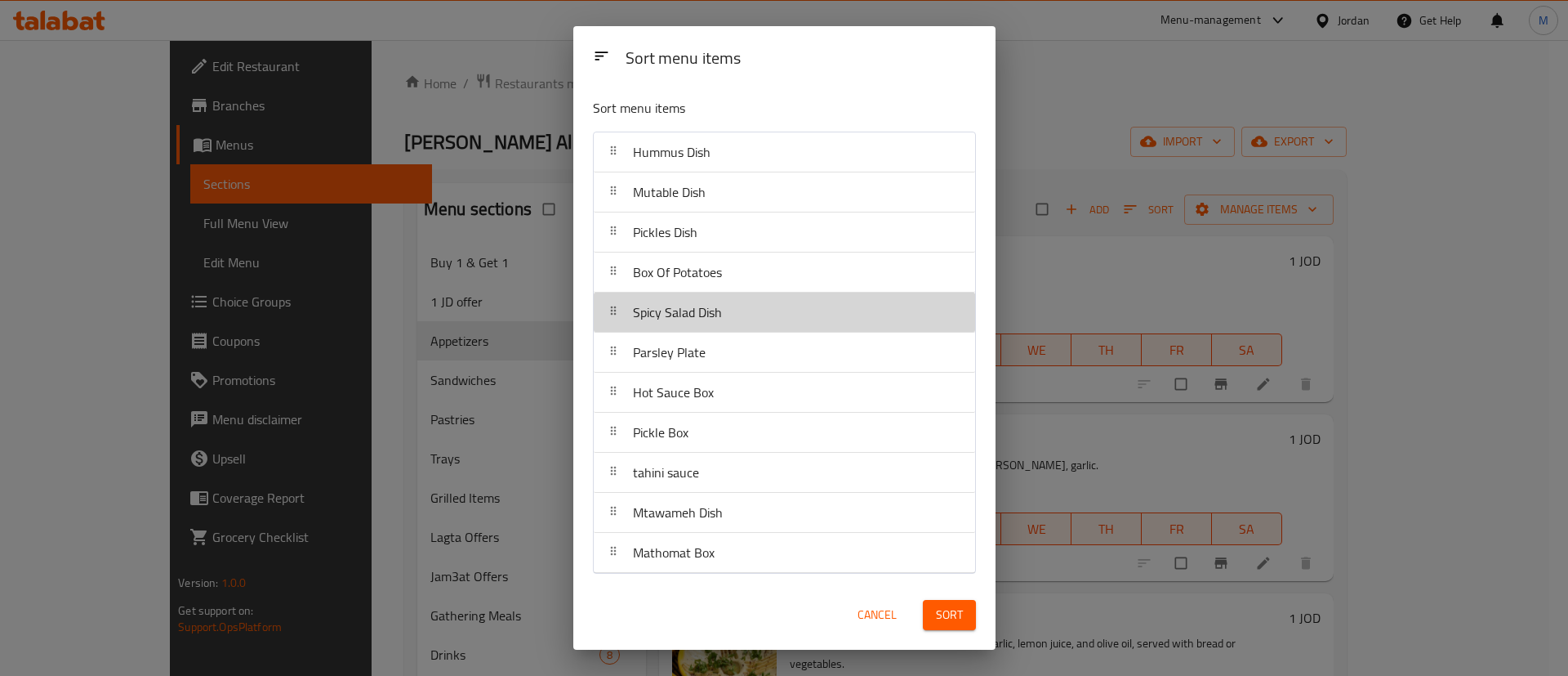
click at [721, 322] on span "Spicy Salad Dish" at bounding box center [677, 312] width 89 height 24
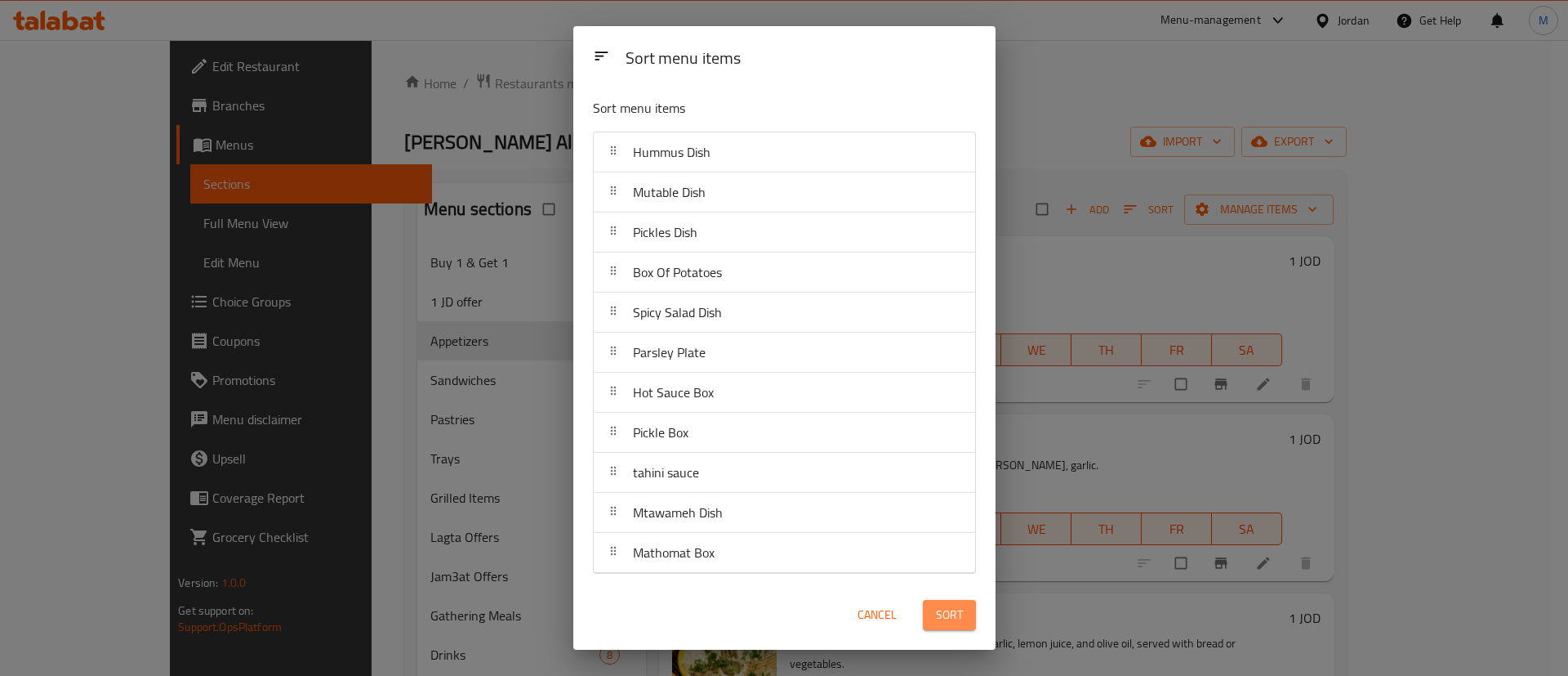
click at [945, 599] on button "Sort" at bounding box center [949, 614] width 53 height 30
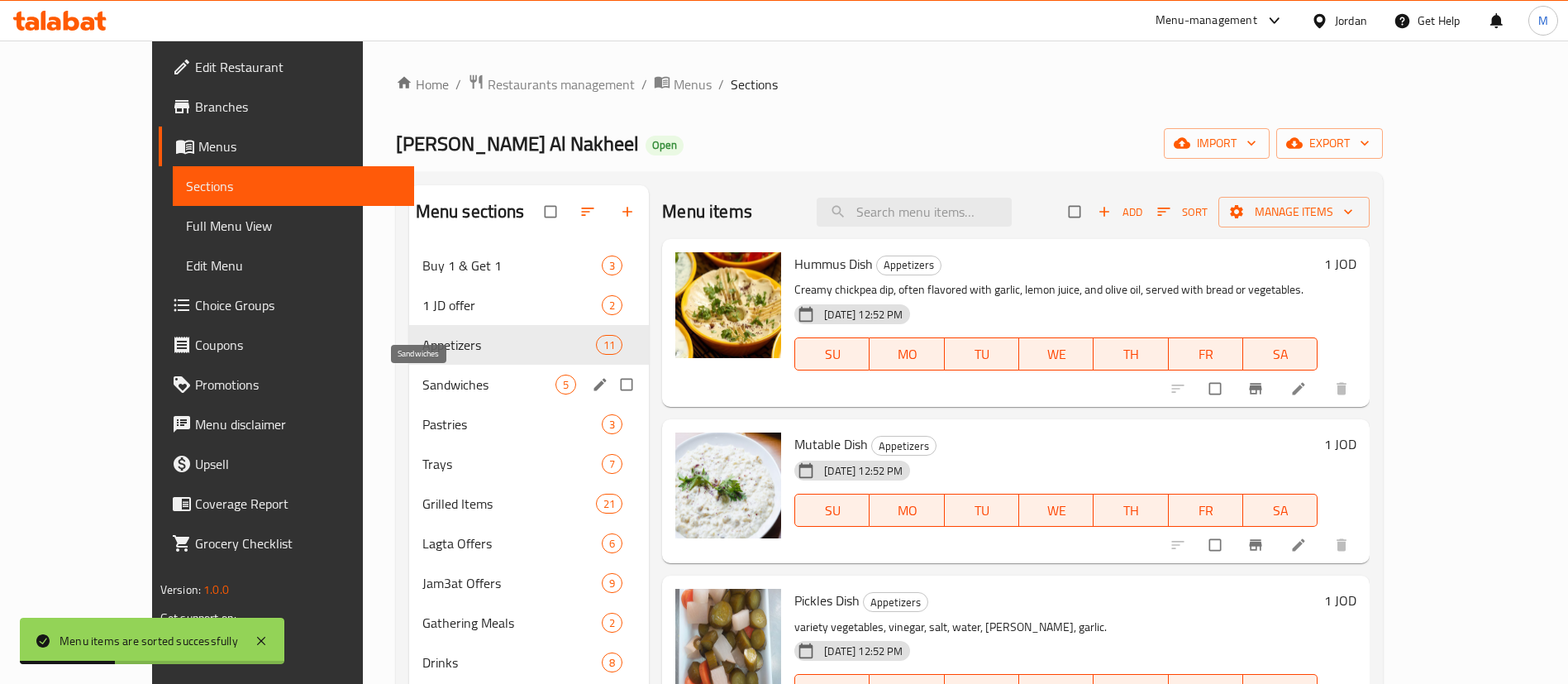
click at [466, 378] on span "Sandwiches" at bounding box center [488, 384] width 133 height 20
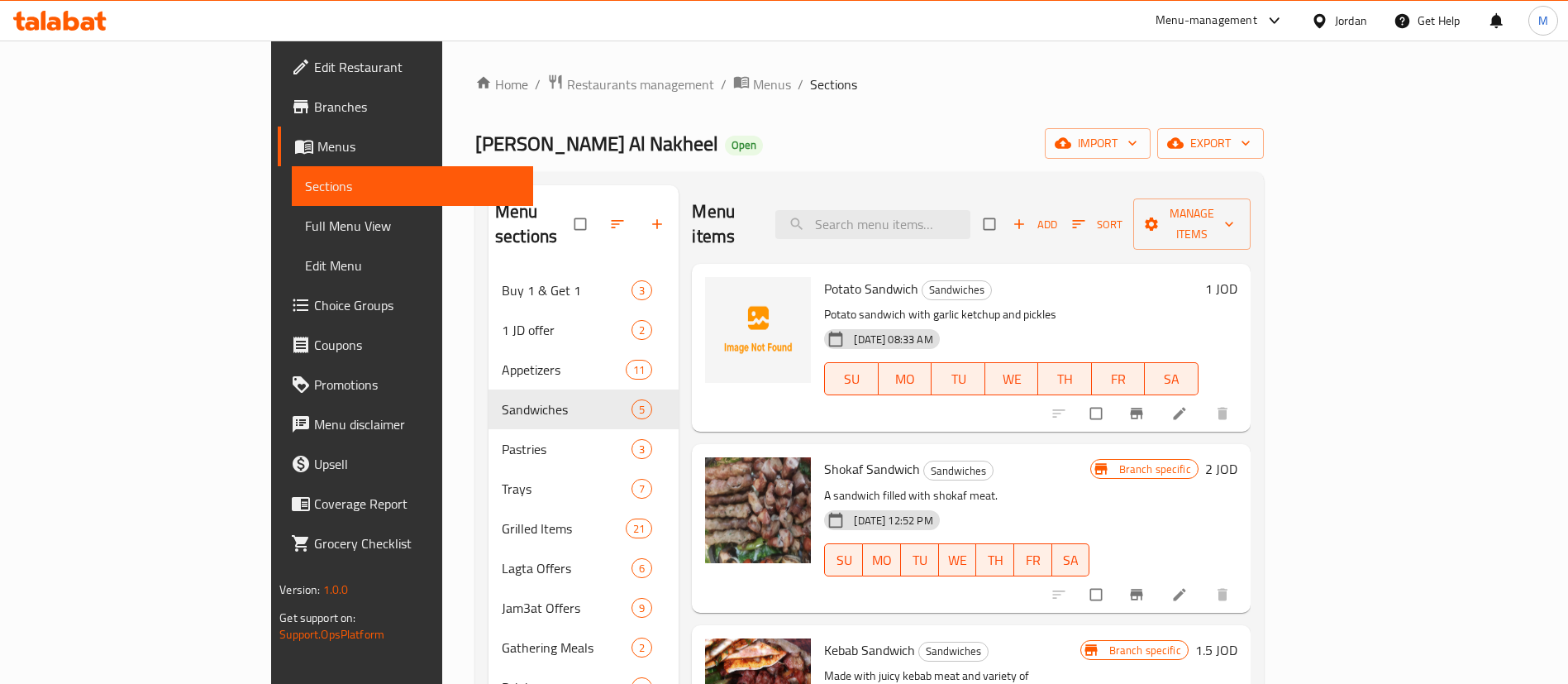
drag, startPoint x: 766, startPoint y: 8, endPoint x: 1230, endPoint y: 125, distance: 478.5
click at [1230, 125] on div "Home / Restaurants management / Menus / Sections Mashawi Zahrat Al Nakheel Open…" at bounding box center [869, 478] width 789 height 809
